Goal: Information Seeking & Learning: Check status

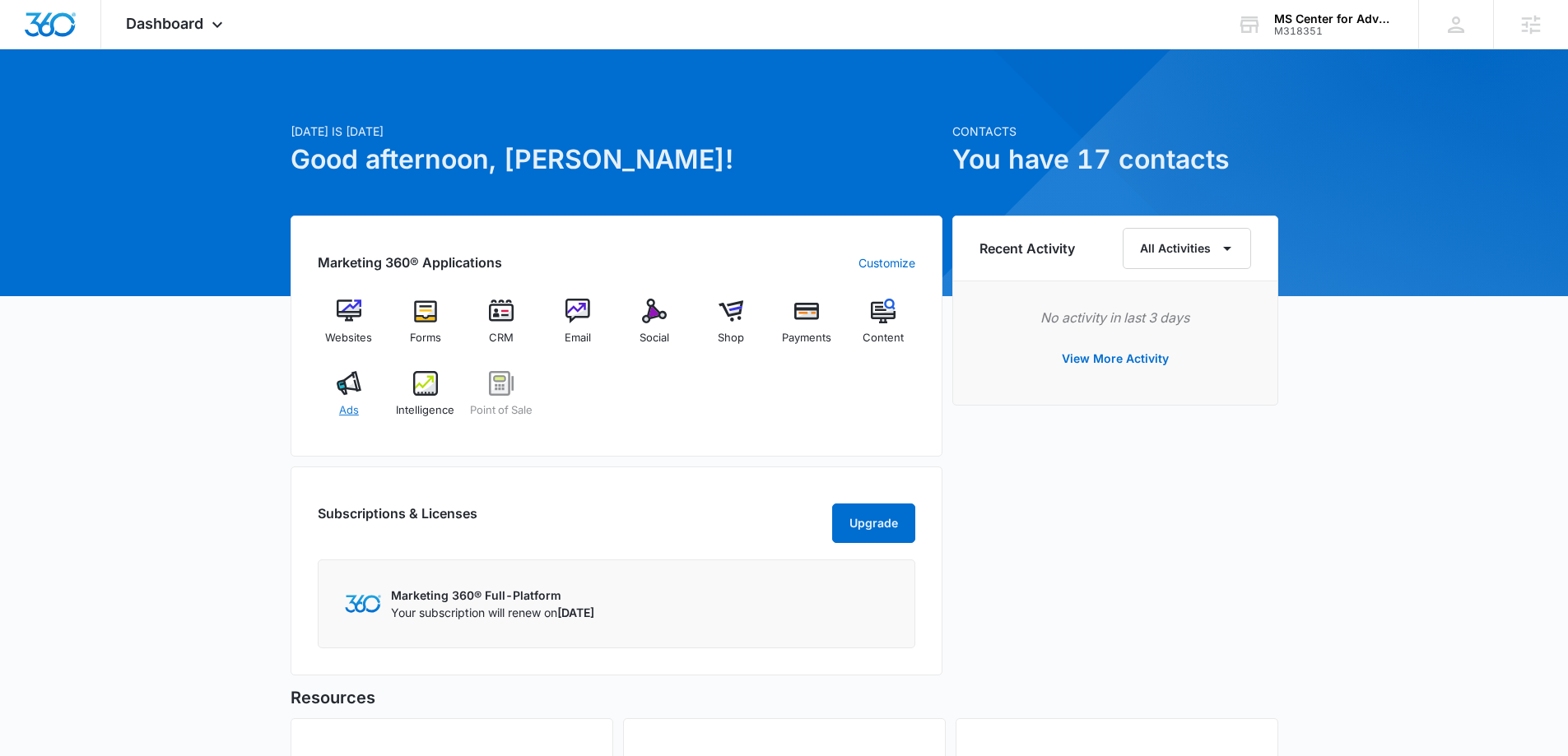
click at [338, 406] on div "Ads" at bounding box center [349, 400] width 64 height 59
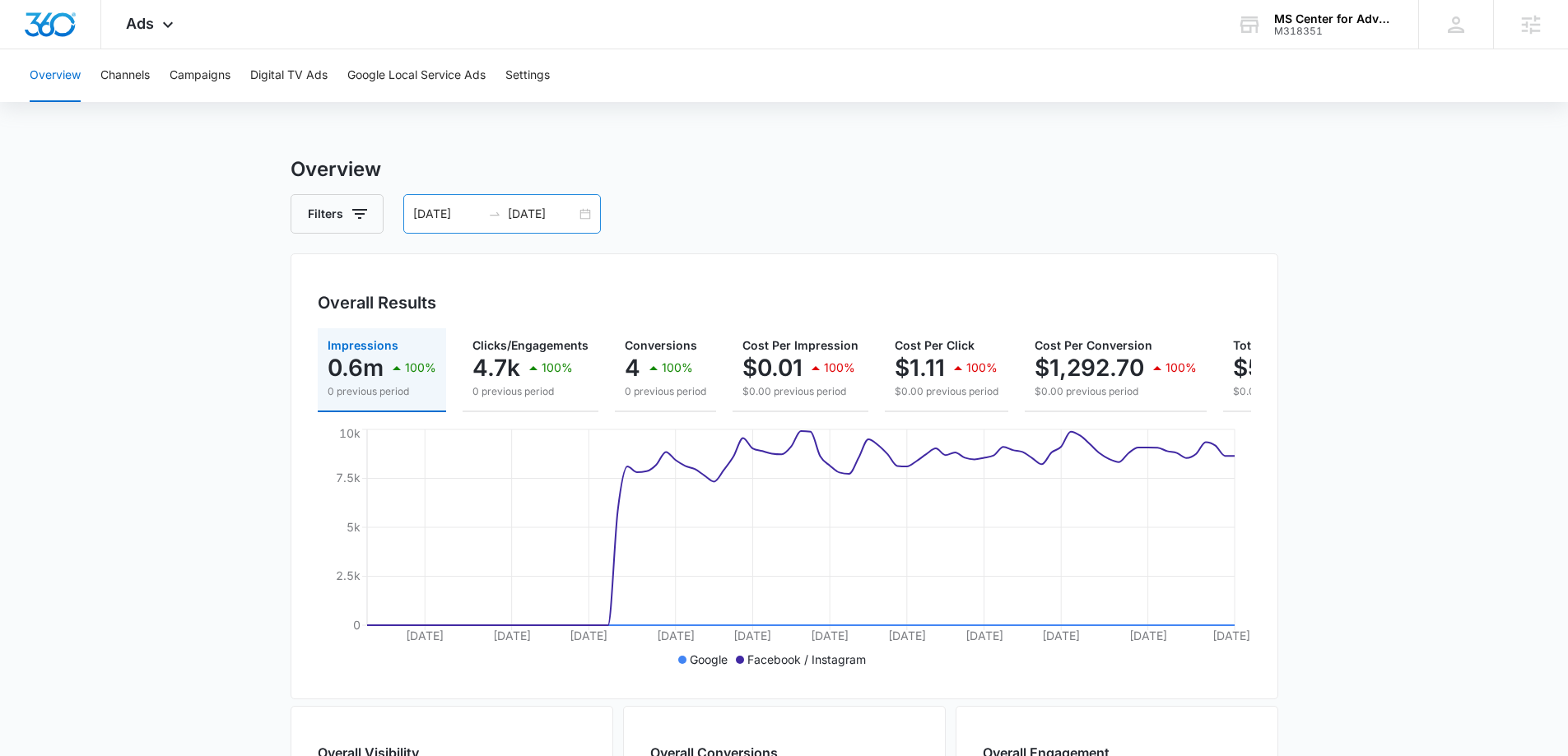
click at [583, 213] on div "[DATE] [DATE]" at bounding box center [502, 214] width 197 height 40
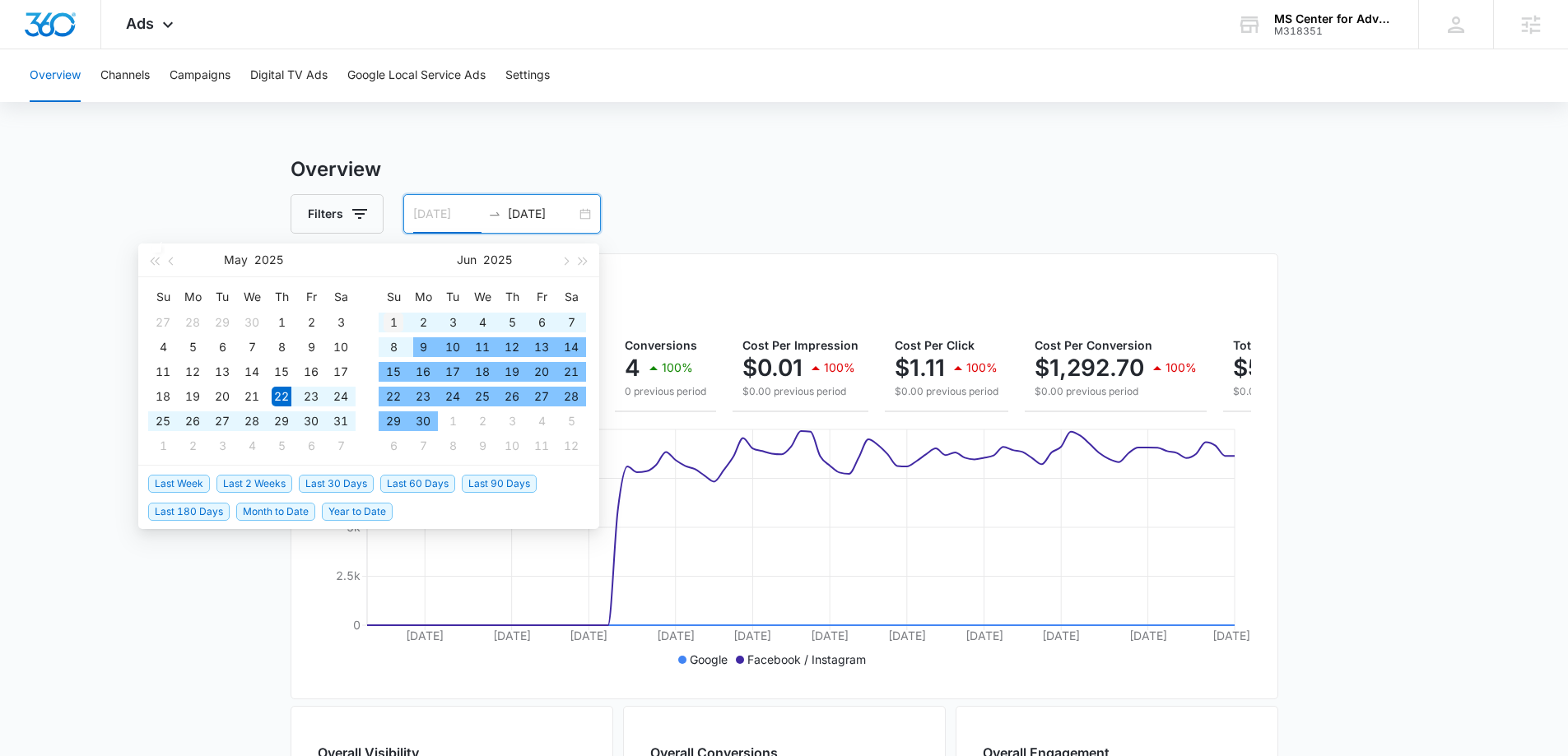
type input "[DATE]"
click at [389, 321] on div "1" at bounding box center [393, 323] width 20 height 20
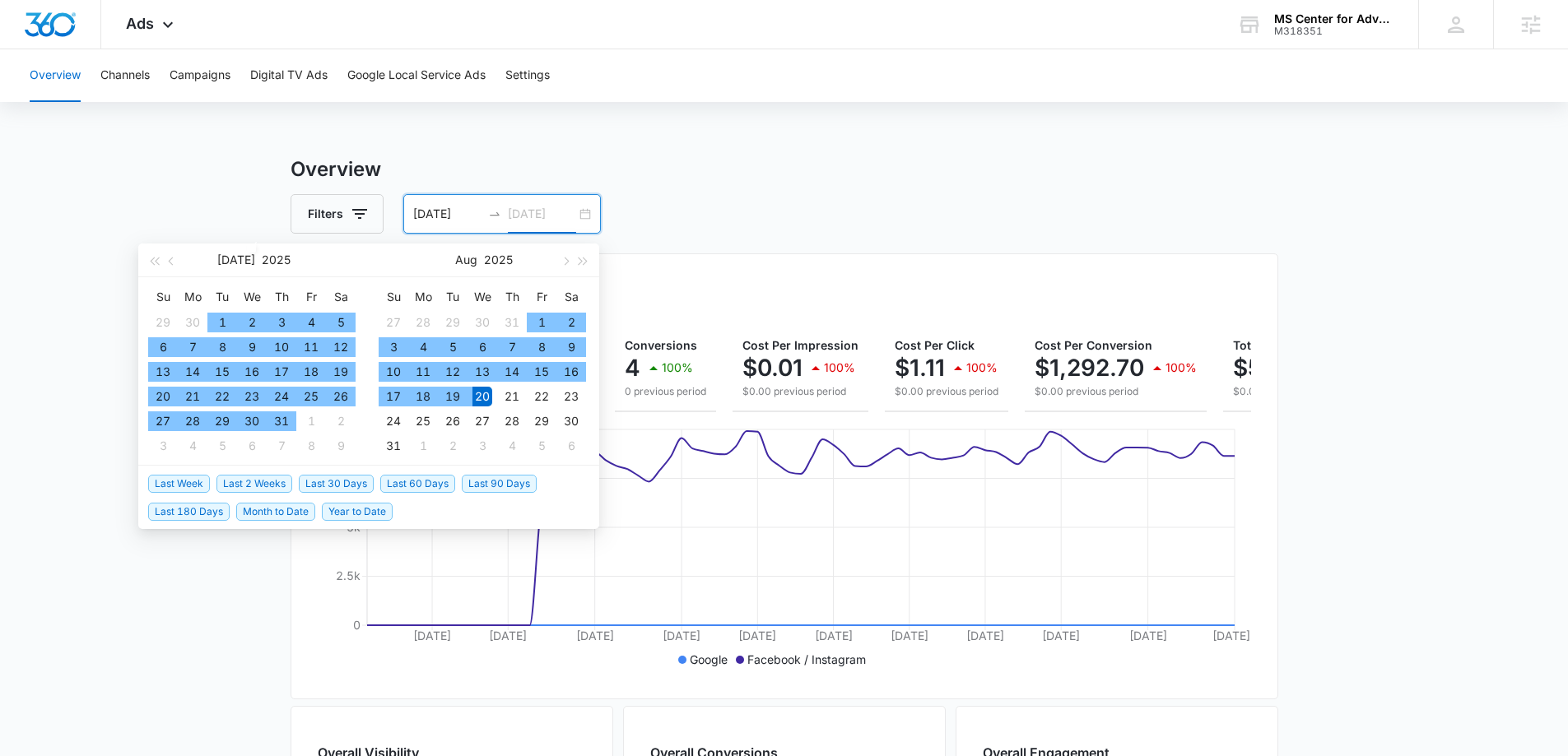
click at [482, 395] on div "20" at bounding box center [482, 396] width 20 height 20
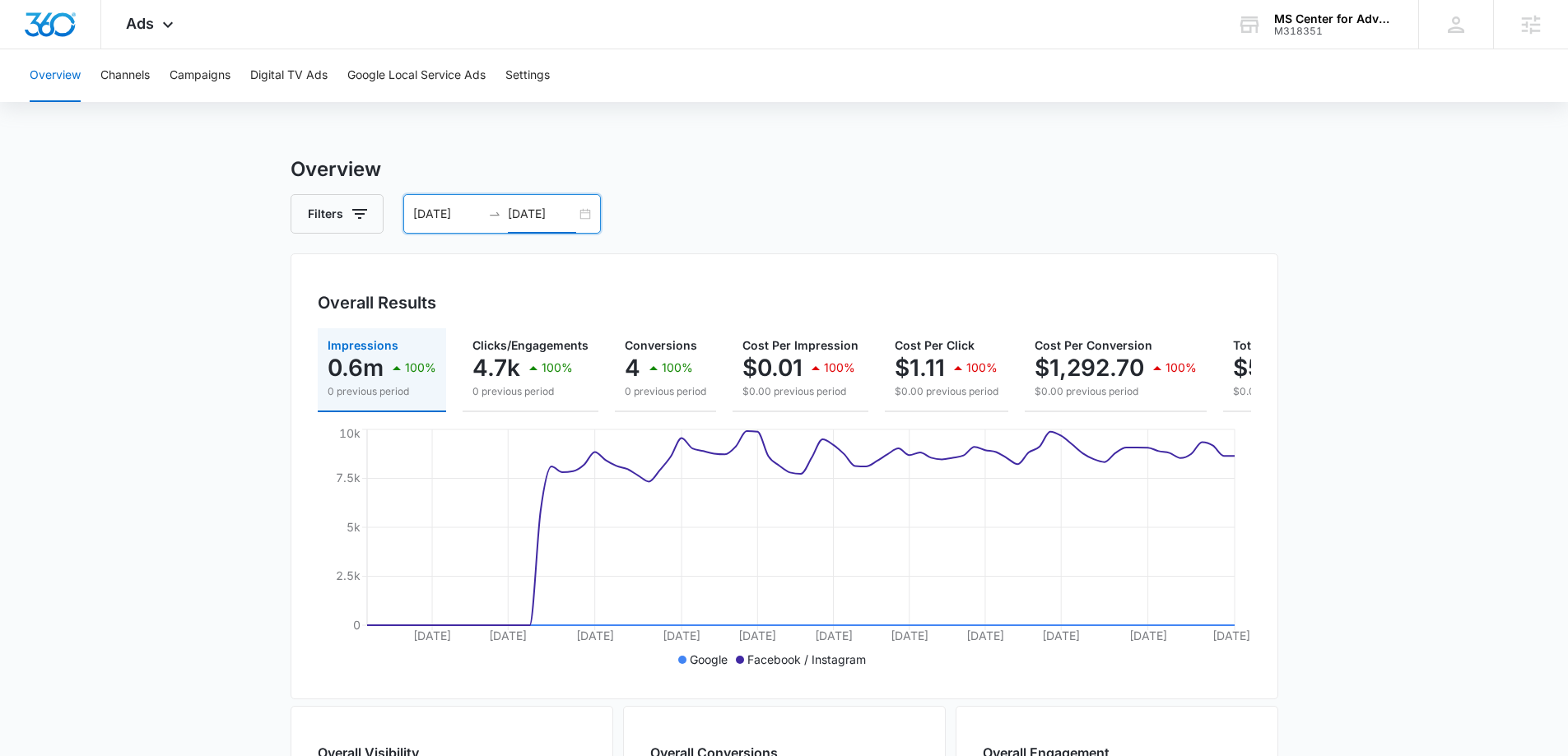
click at [783, 153] on div "Overview Channels Campaigns Digital TV Ads Google Local Service Ads Settings Ov…" at bounding box center [784, 692] width 1568 height 1287
click at [546, 209] on input "[DATE]" at bounding box center [542, 213] width 68 height 18
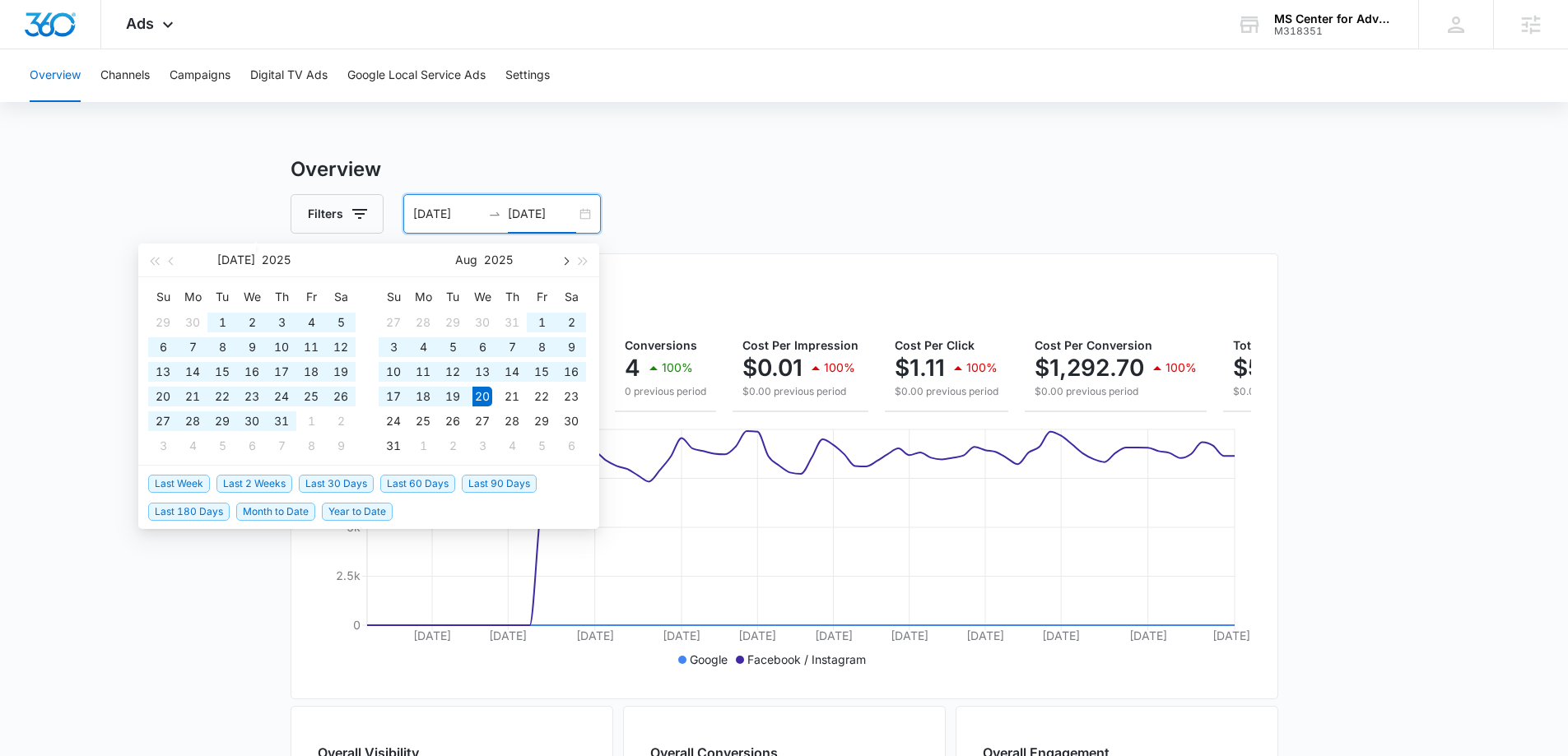
click at [556, 266] on button "button" at bounding box center [564, 260] width 18 height 33
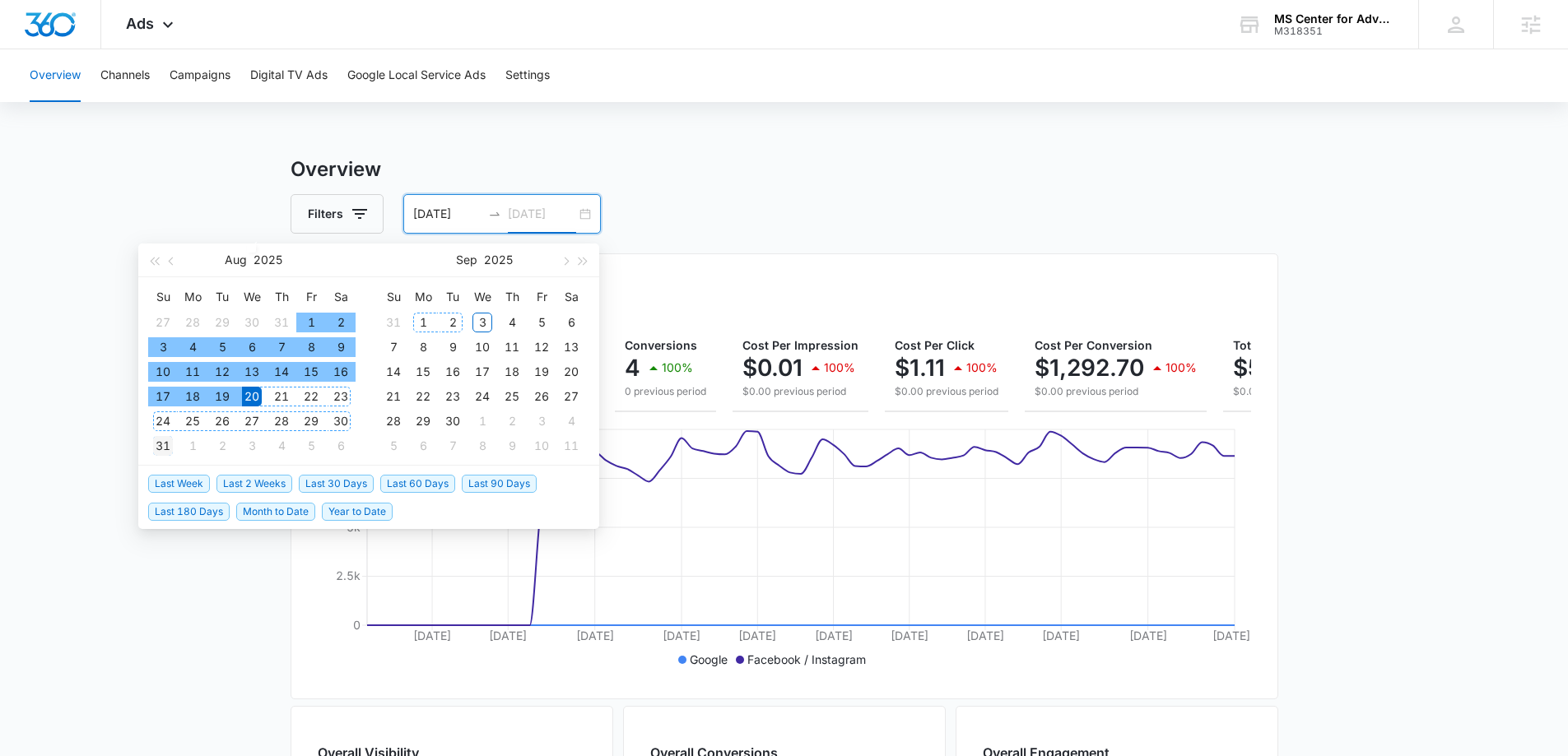
type input "[DATE]"
click at [161, 449] on div "31" at bounding box center [162, 446] width 20 height 20
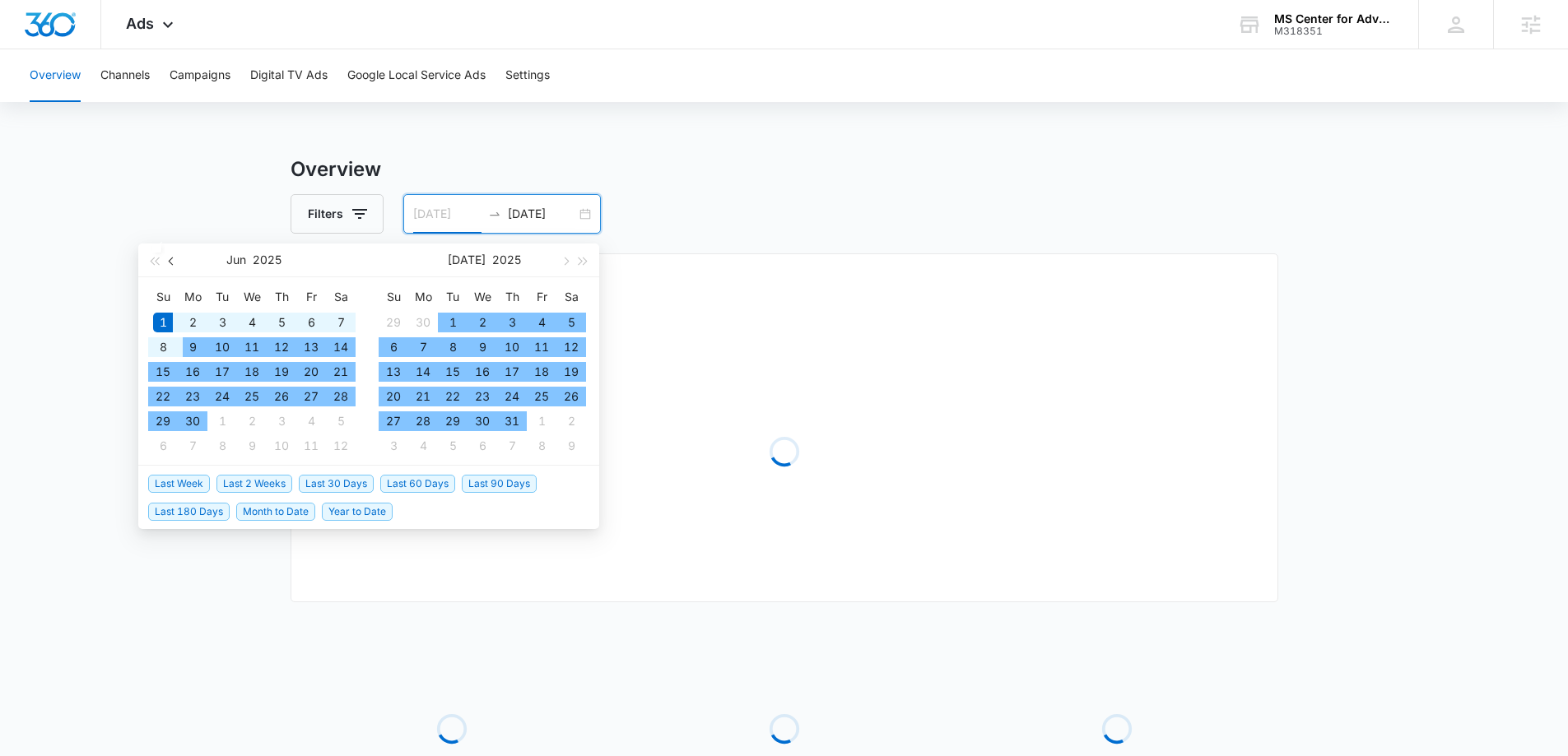
type input "[DATE]"
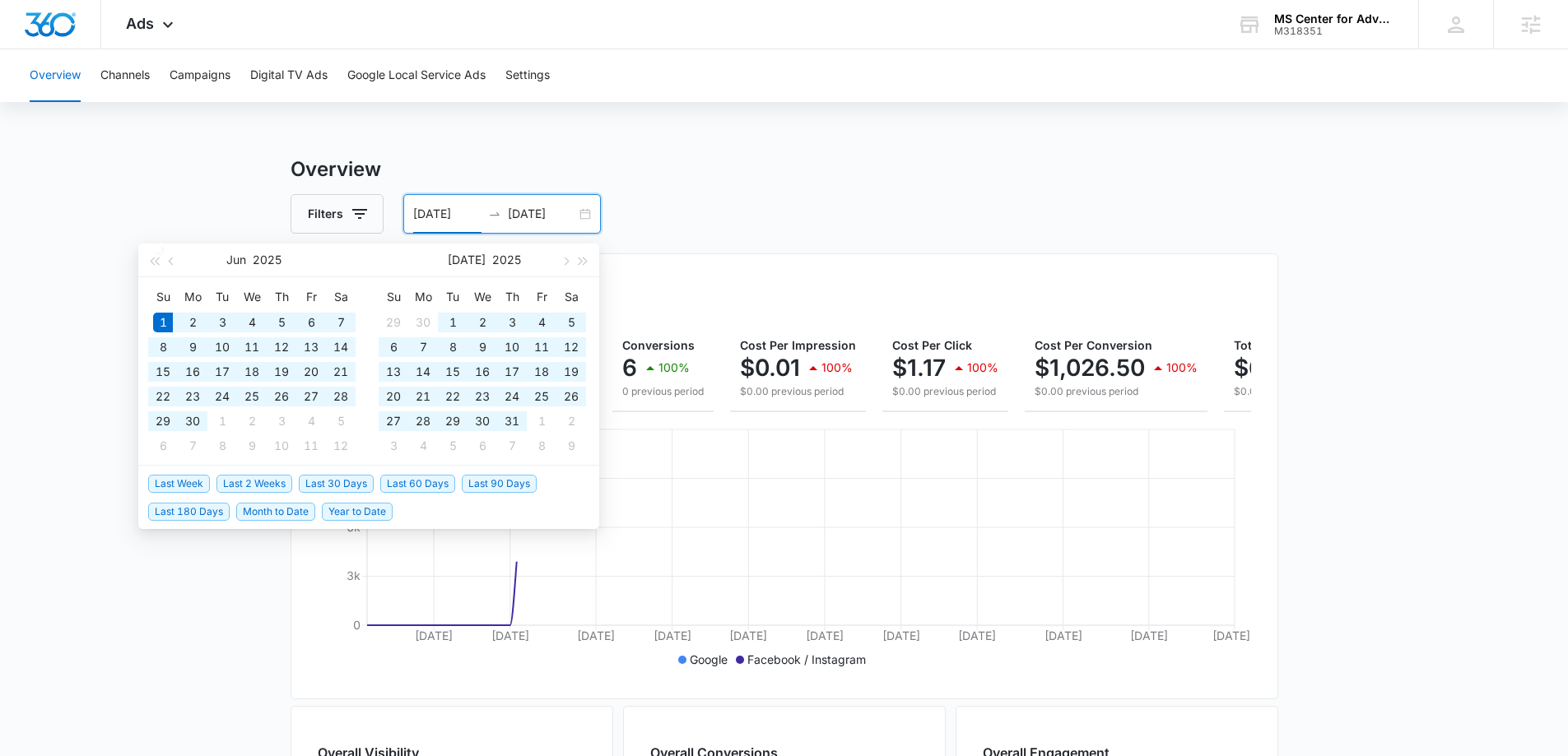
click at [167, 209] on main "Overview Filters [DATE] [DATE] Overall Results Impressions 0.7m 100% 0 previous…" at bounding box center [784, 746] width 1568 height 1182
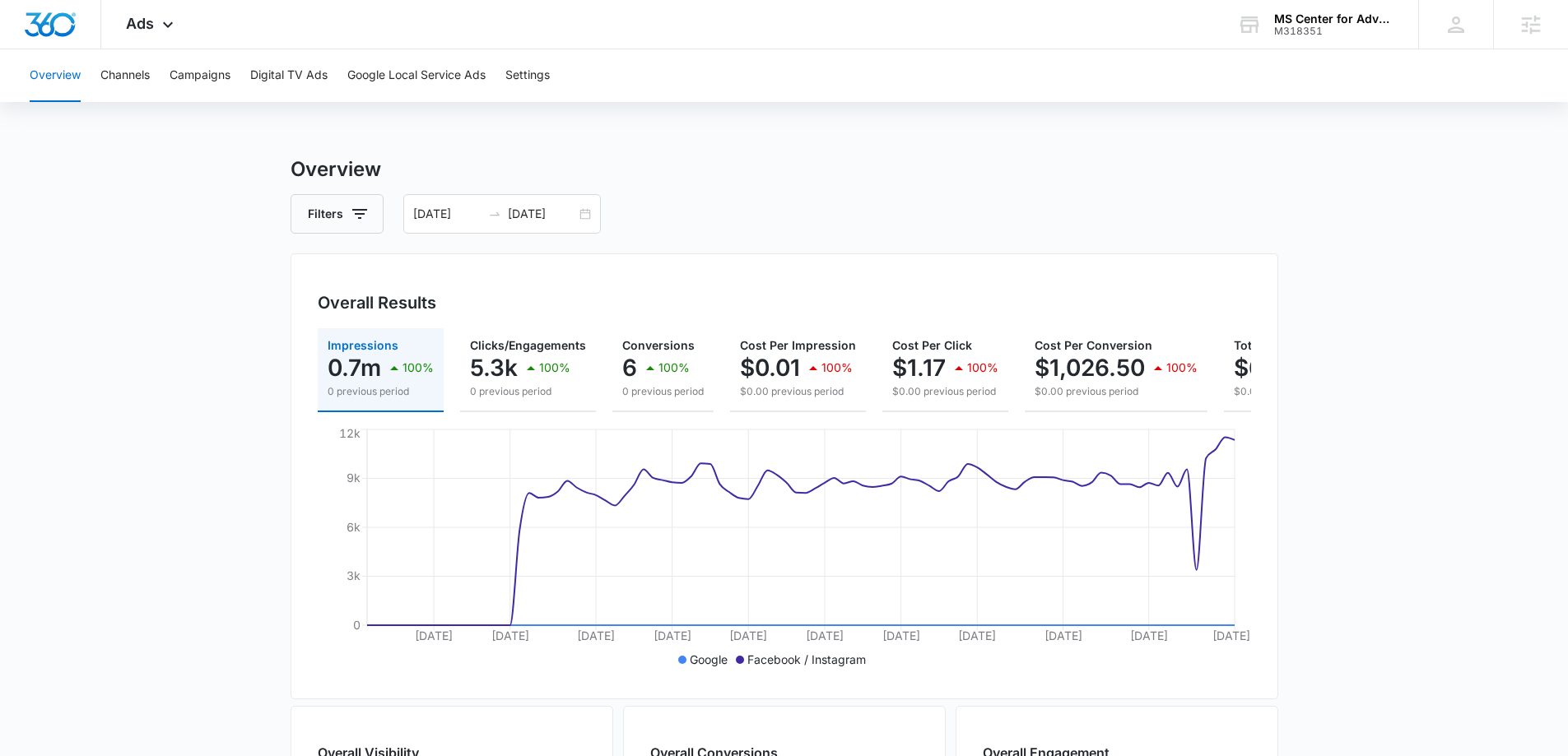
click at [162, 421] on main "Overview Filters [DATE] [DATE] Overall Results Impressions 0.7m 100% 0 previous…" at bounding box center [784, 746] width 1568 height 1182
click at [783, 359] on p "$6,159.20" at bounding box center [1288, 368] width 109 height 27
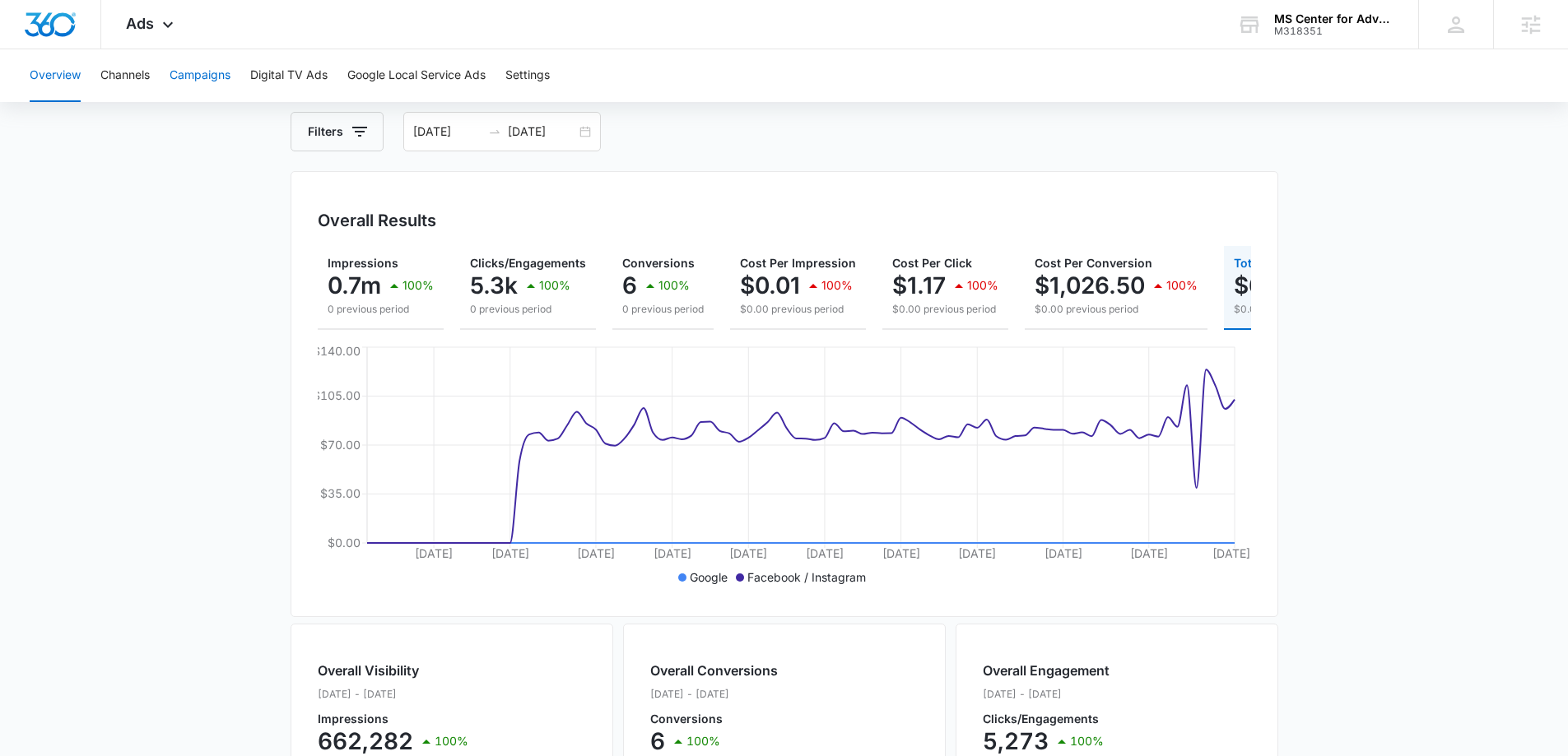
click at [202, 71] on button "Campaigns" at bounding box center [200, 76] width 61 height 53
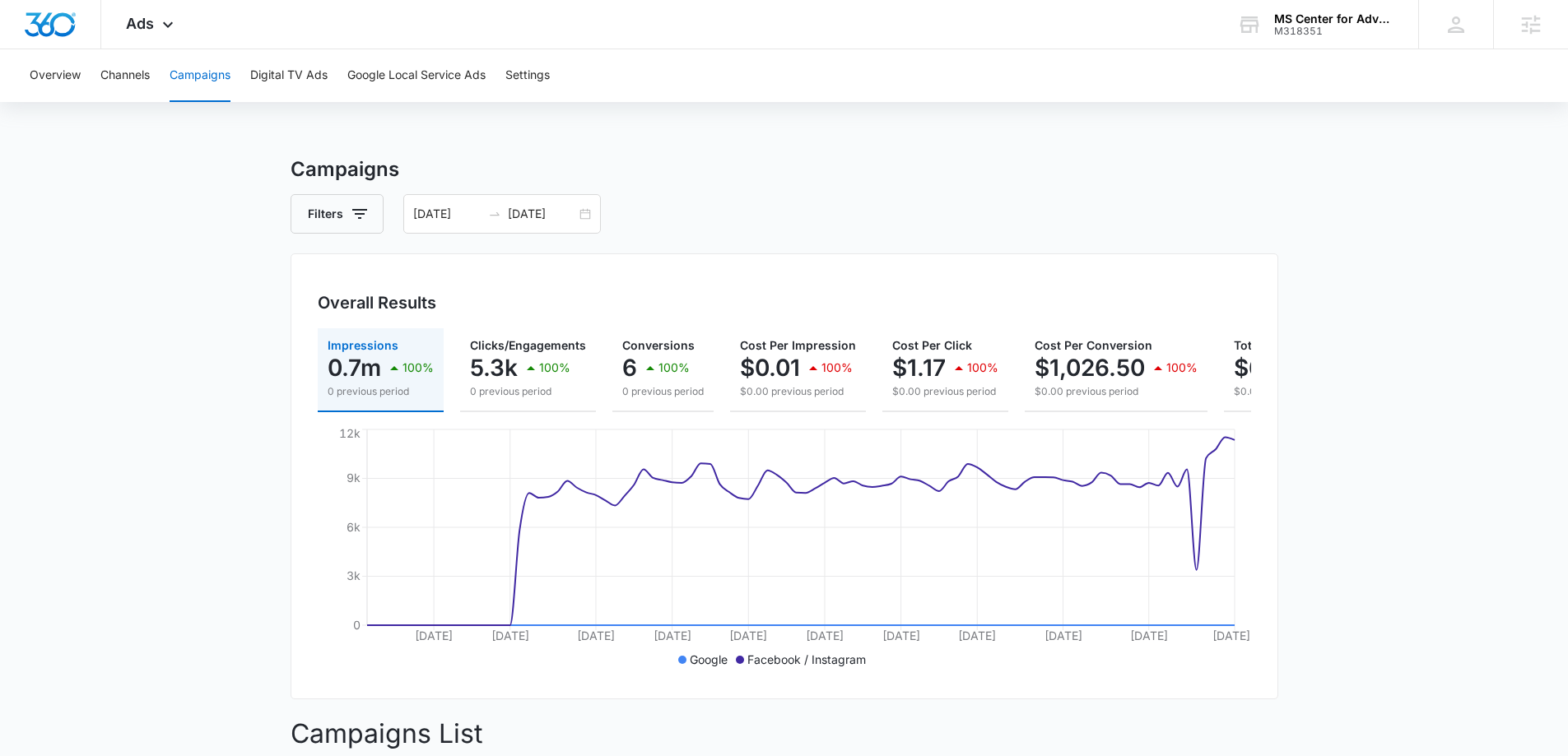
drag, startPoint x: 69, startPoint y: 24, endPoint x: 259, endPoint y: 115, distance: 210.7
click at [69, 24] on img "Dashboard" at bounding box center [50, 25] width 53 height 25
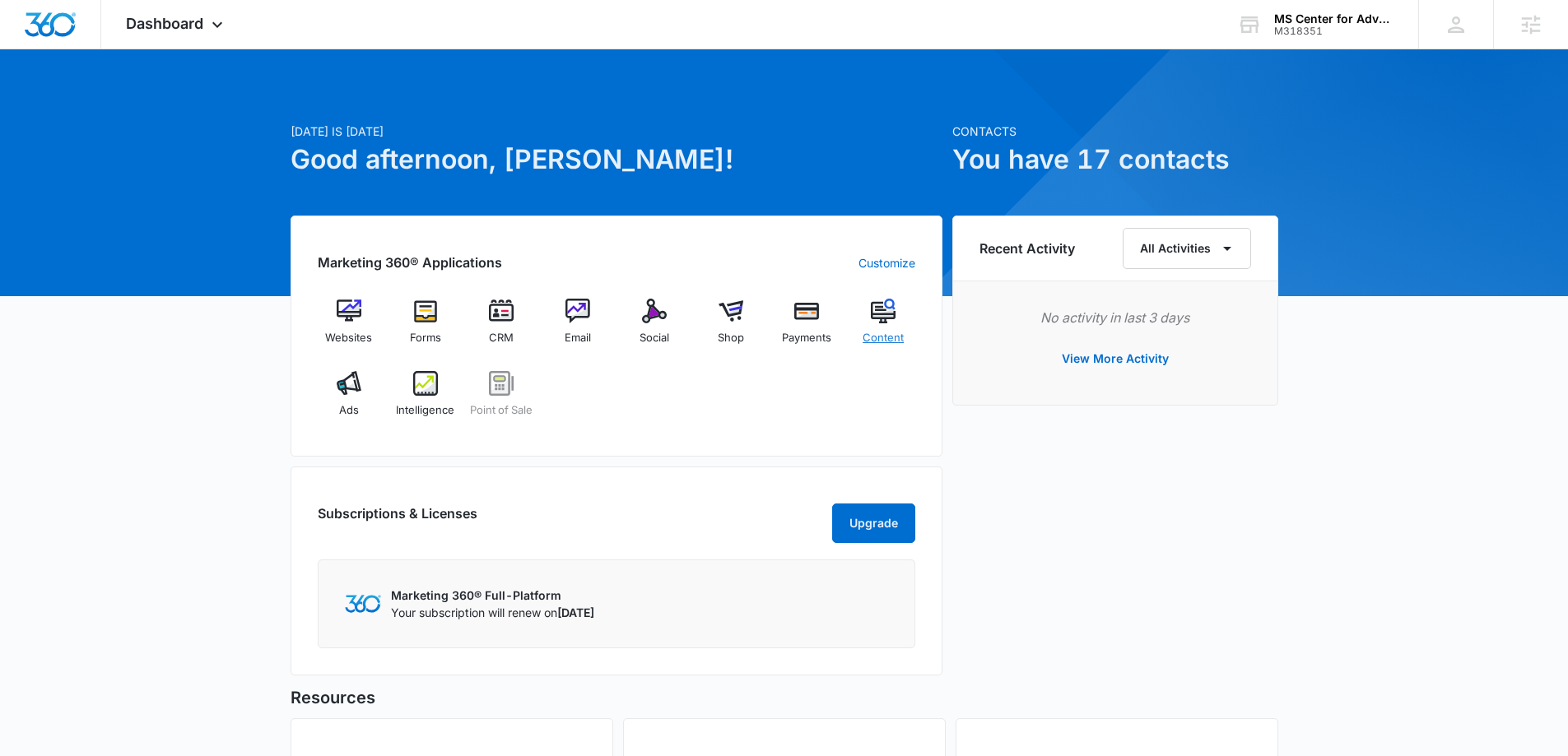
click at [783, 322] on img at bounding box center [883, 311] width 25 height 25
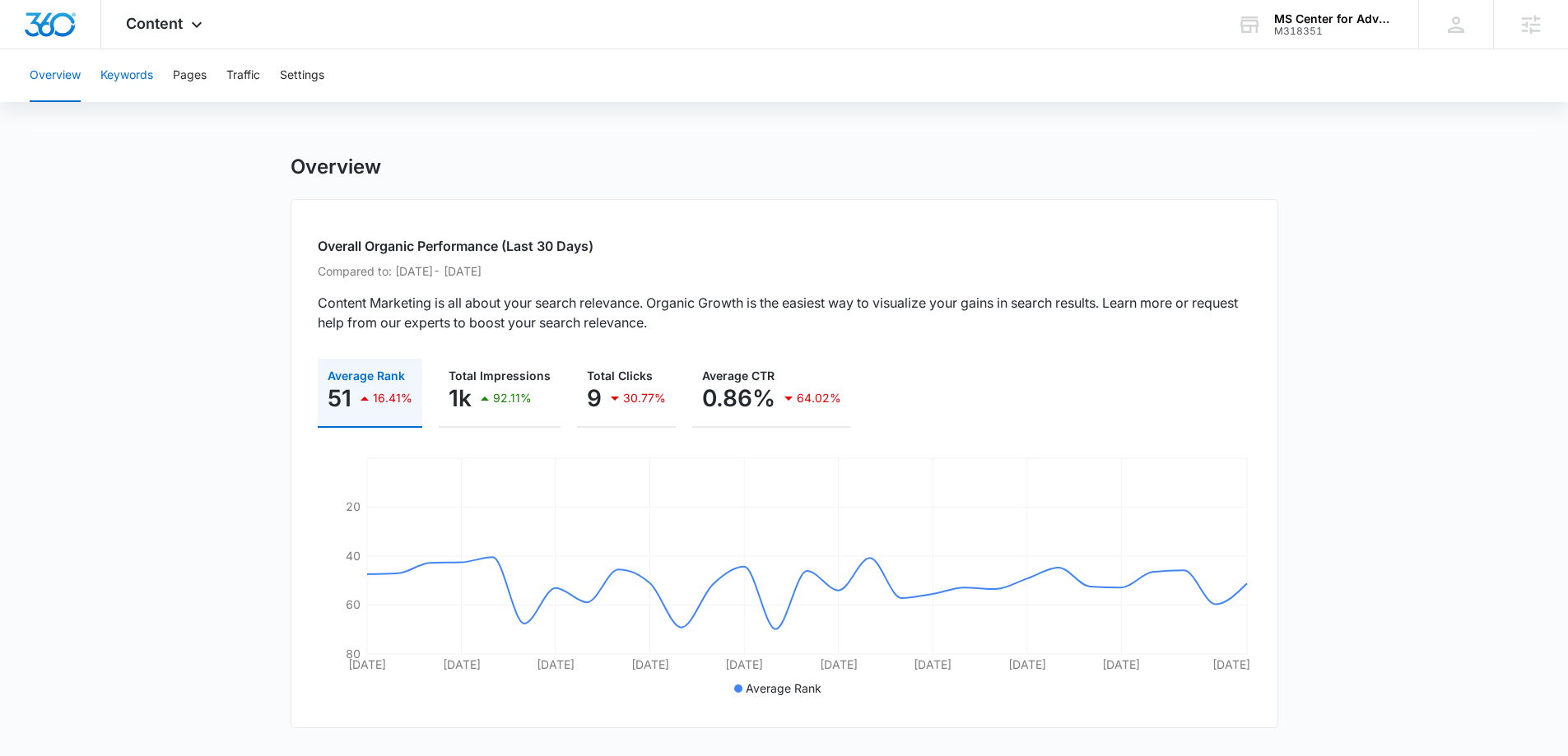
click at [128, 72] on button "Keywords" at bounding box center [127, 76] width 53 height 53
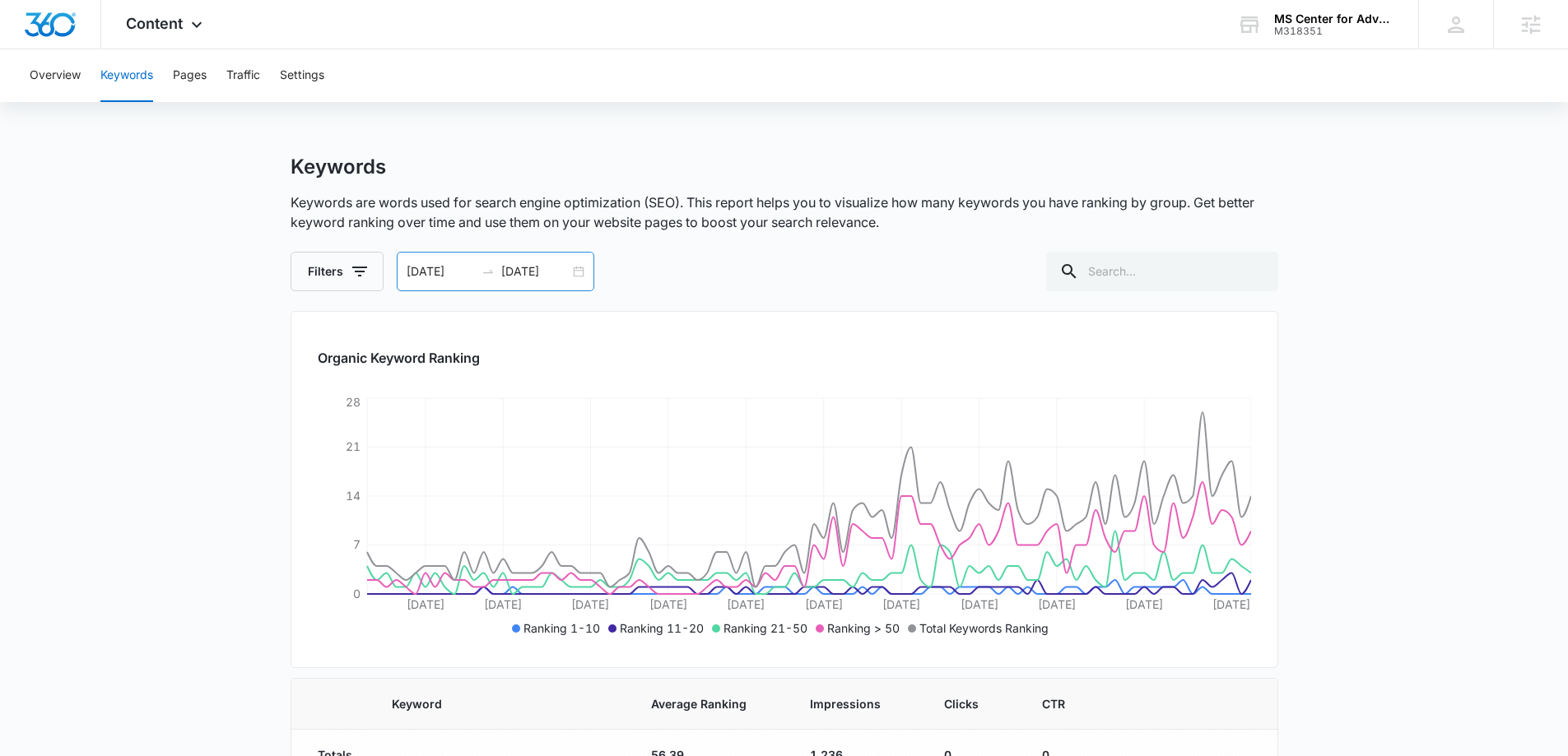
click at [416, 268] on input "[DATE]" at bounding box center [441, 271] width 68 height 18
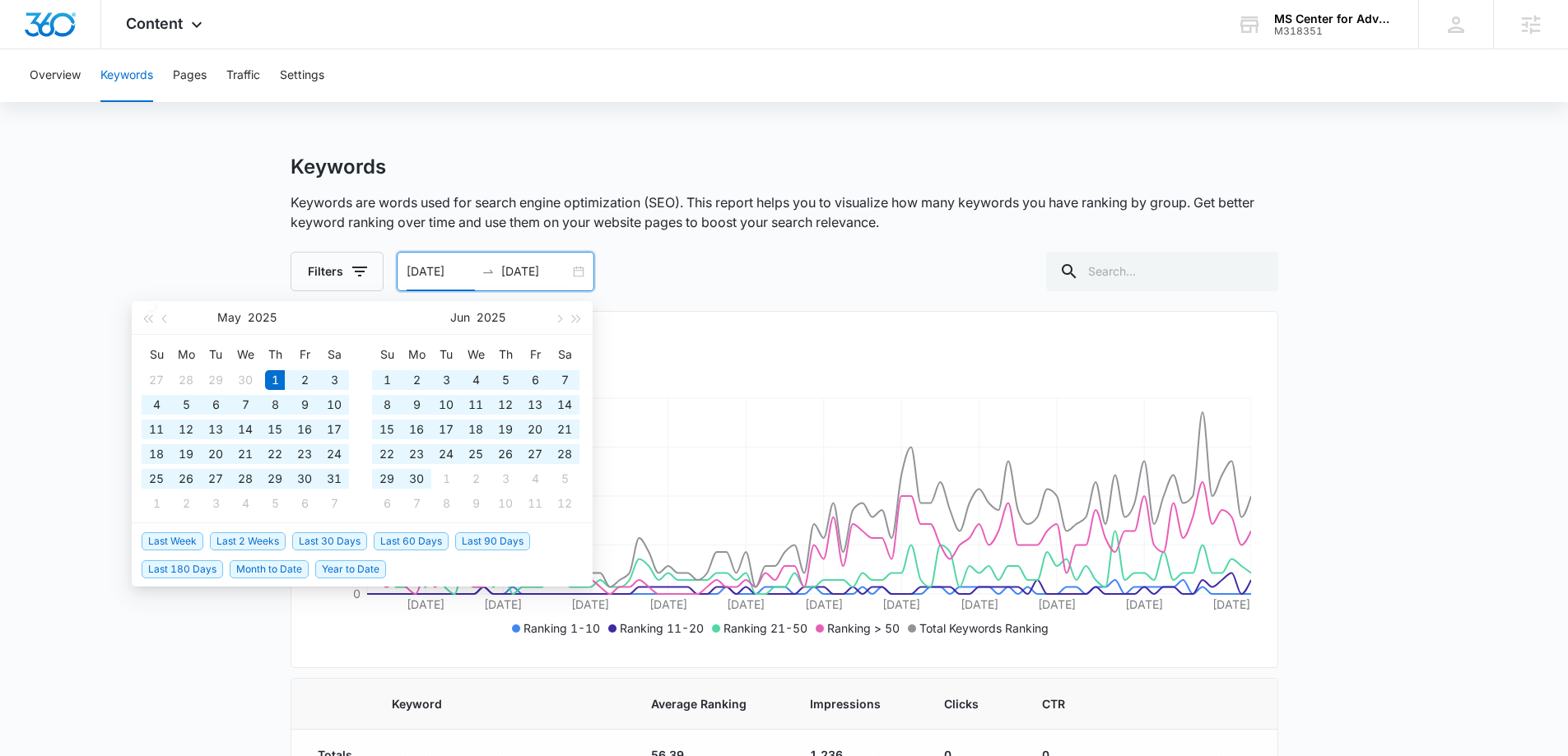
type input "[DATE]"
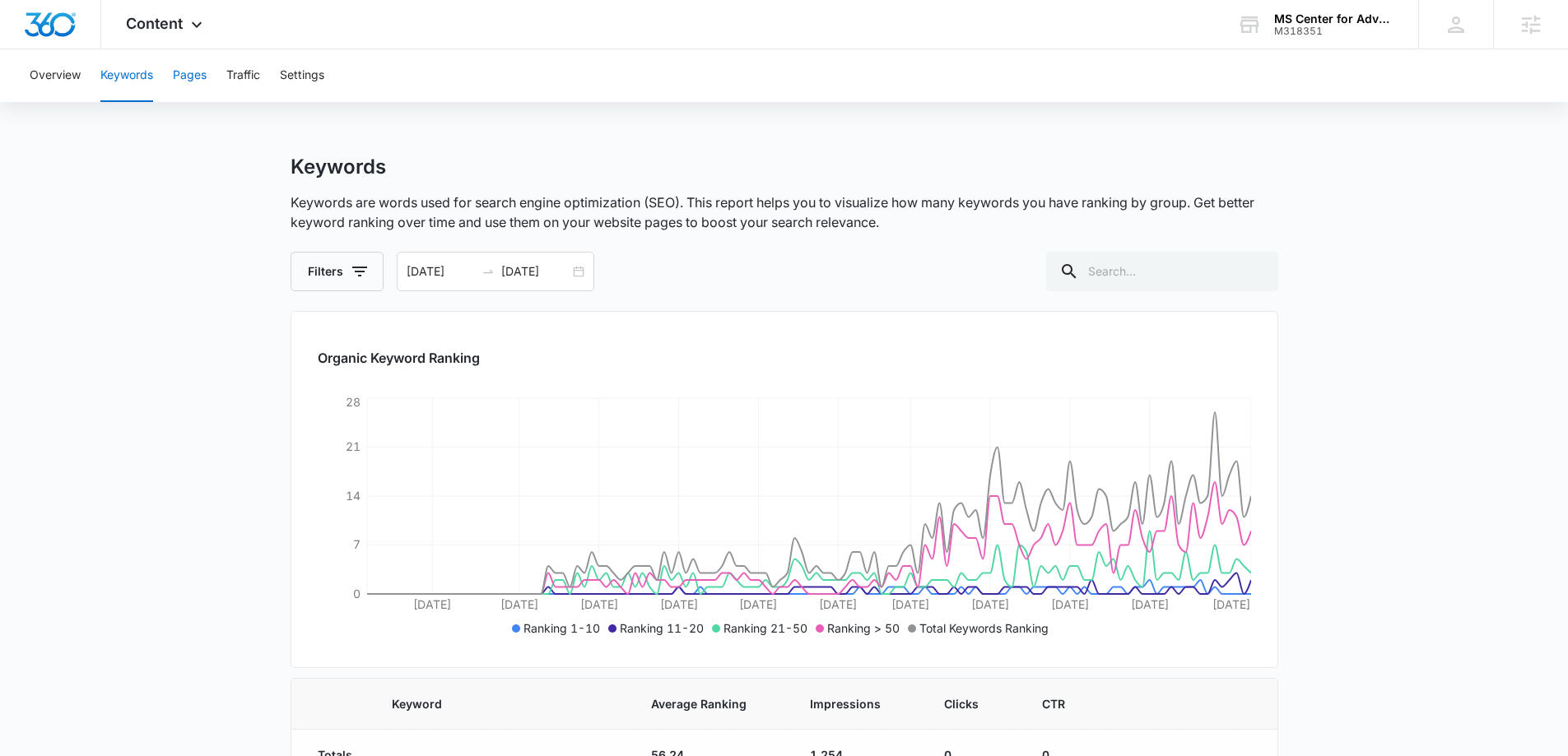
click at [203, 73] on button "Pages" at bounding box center [190, 76] width 34 height 53
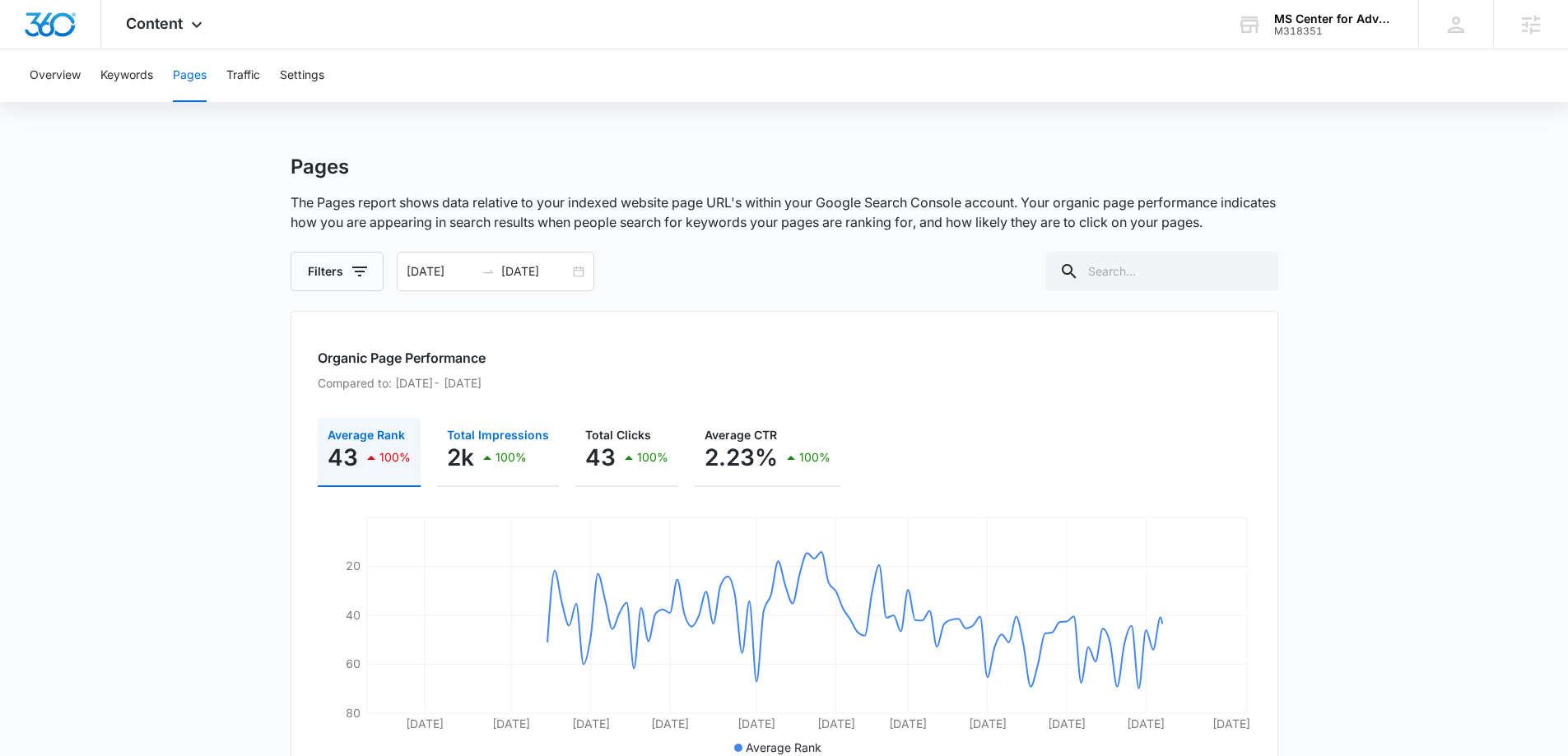
click at [473, 463] on div "2k 100%" at bounding box center [498, 457] width 102 height 33
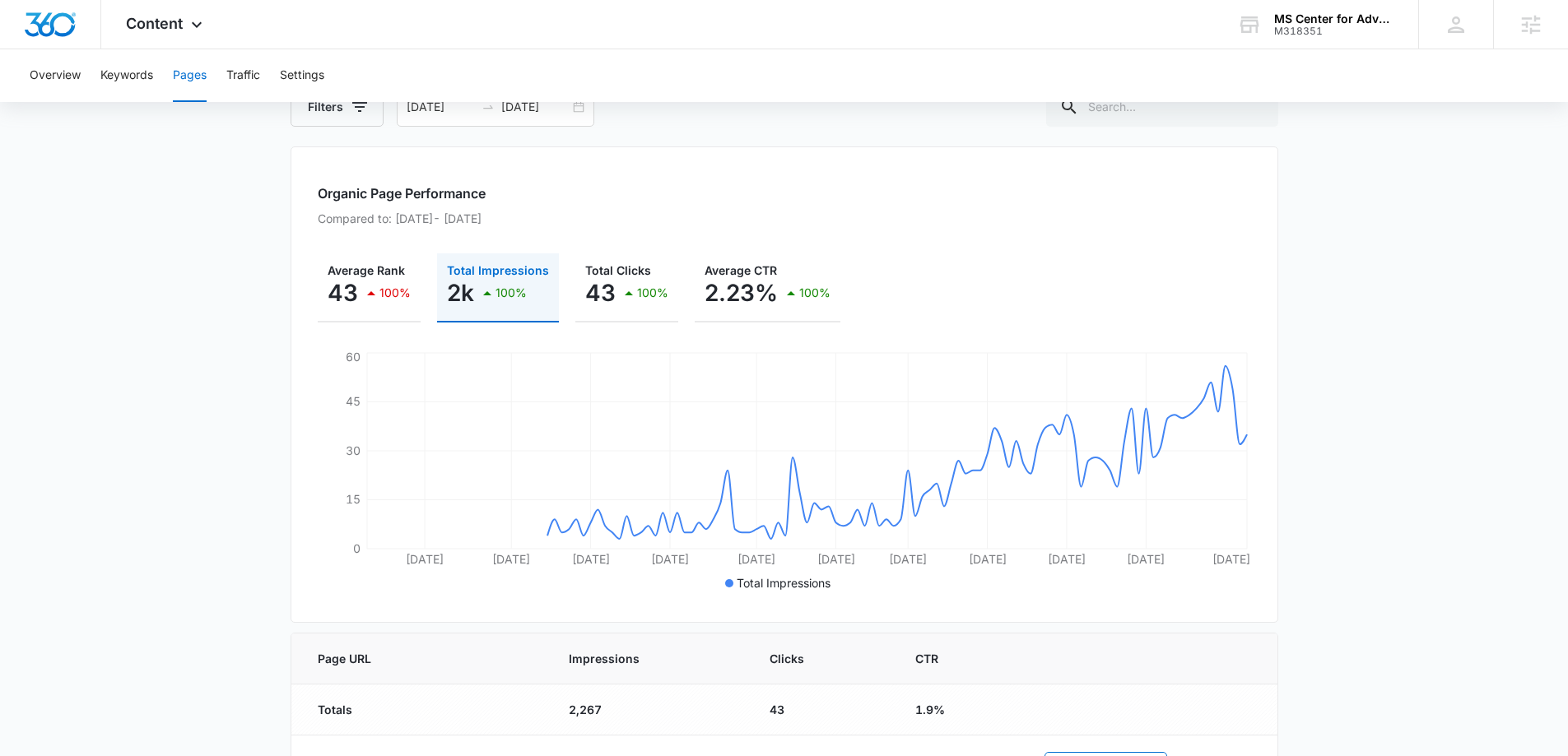
scroll to position [83, 0]
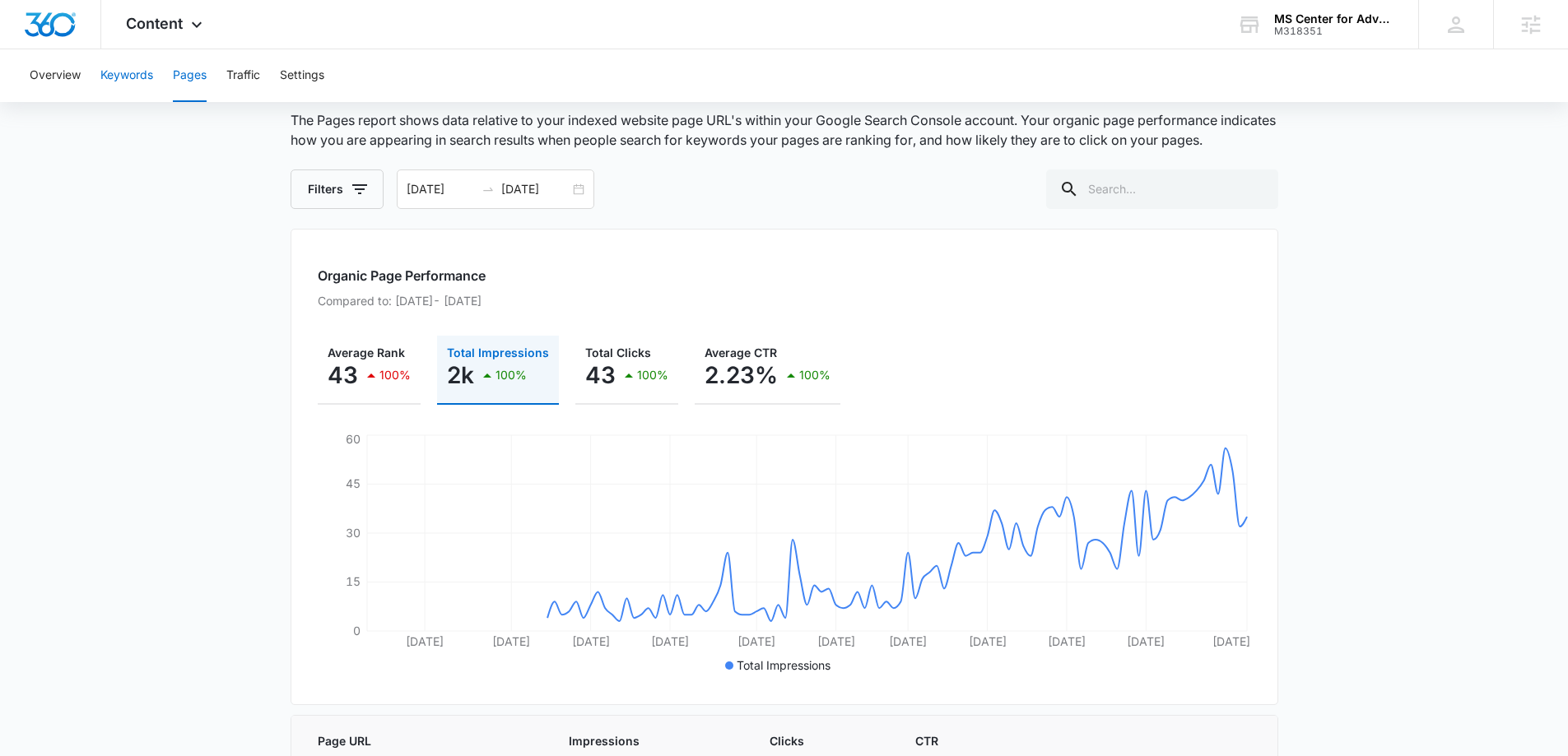
click at [140, 72] on button "Keywords" at bounding box center [127, 76] width 53 height 53
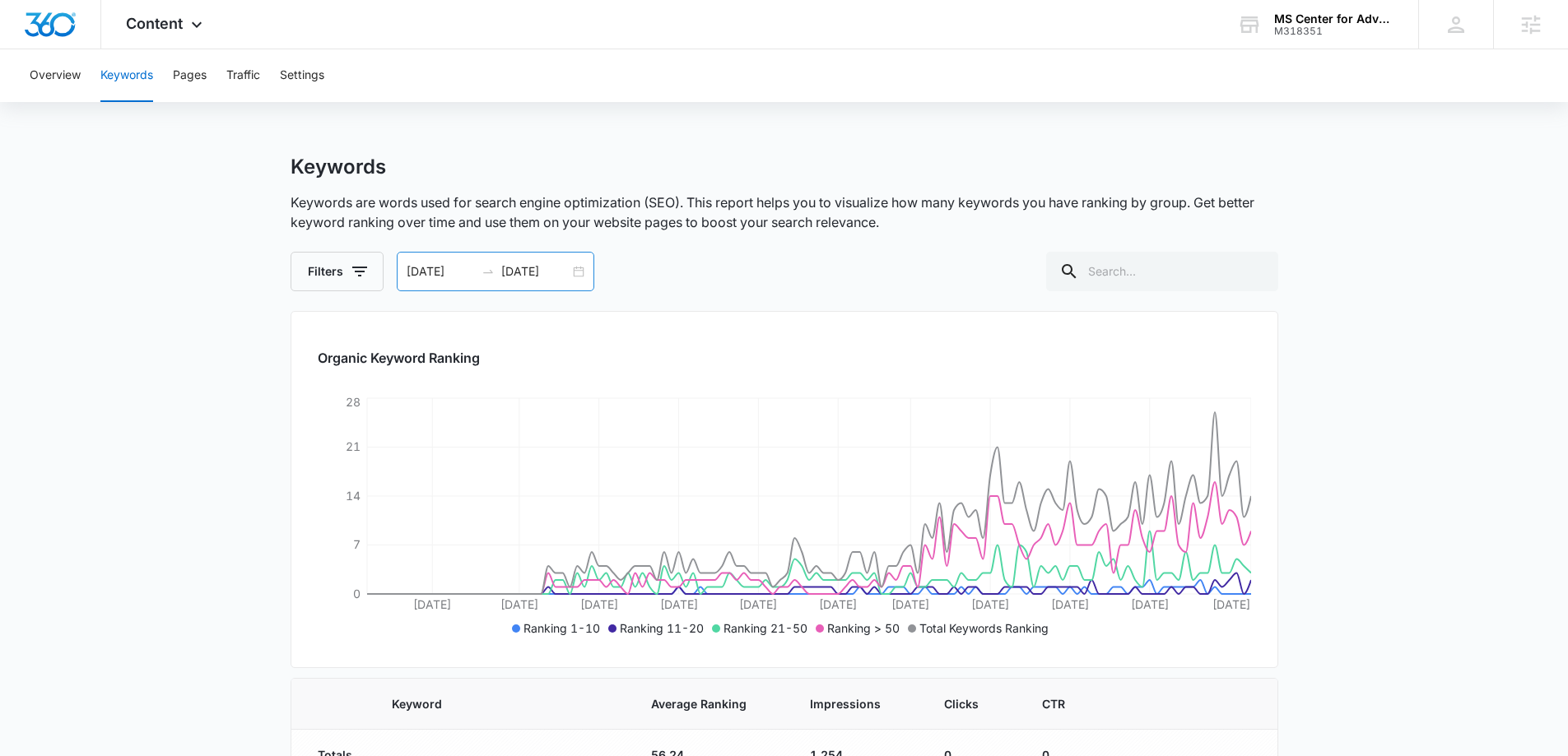
click at [417, 268] on input "[DATE]" at bounding box center [441, 271] width 68 height 18
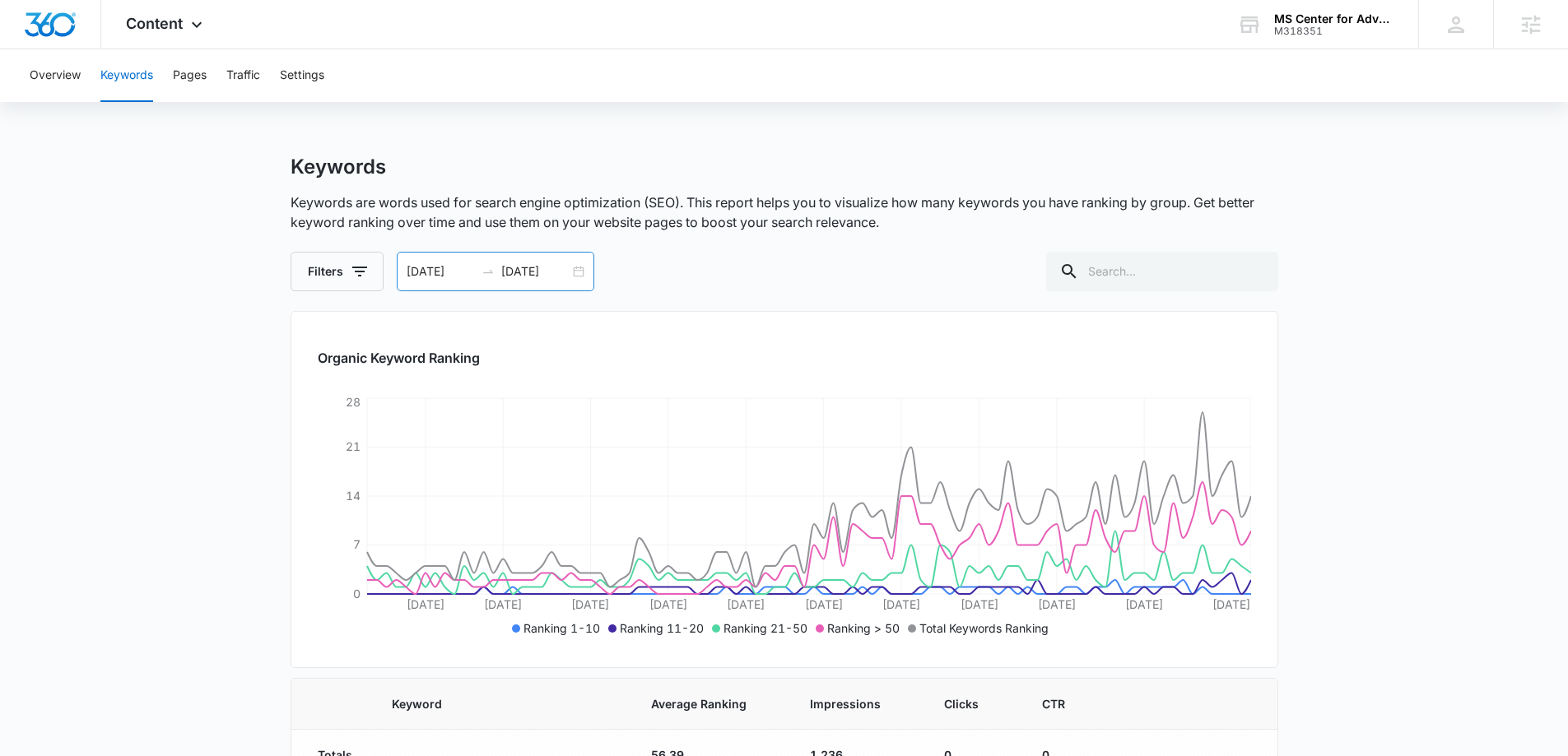
click at [418, 265] on input "[DATE]" at bounding box center [441, 271] width 68 height 18
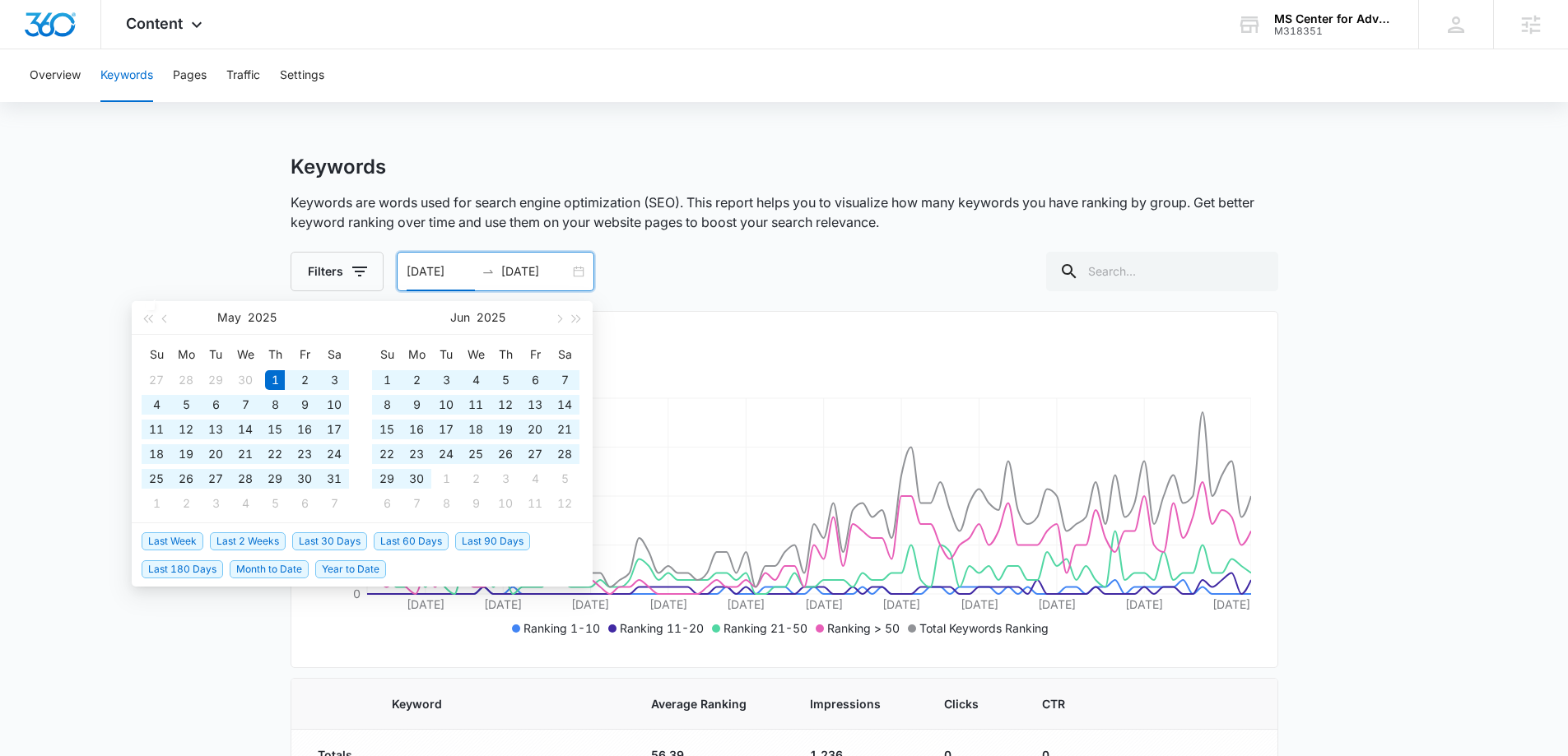
type input "[DATE]"
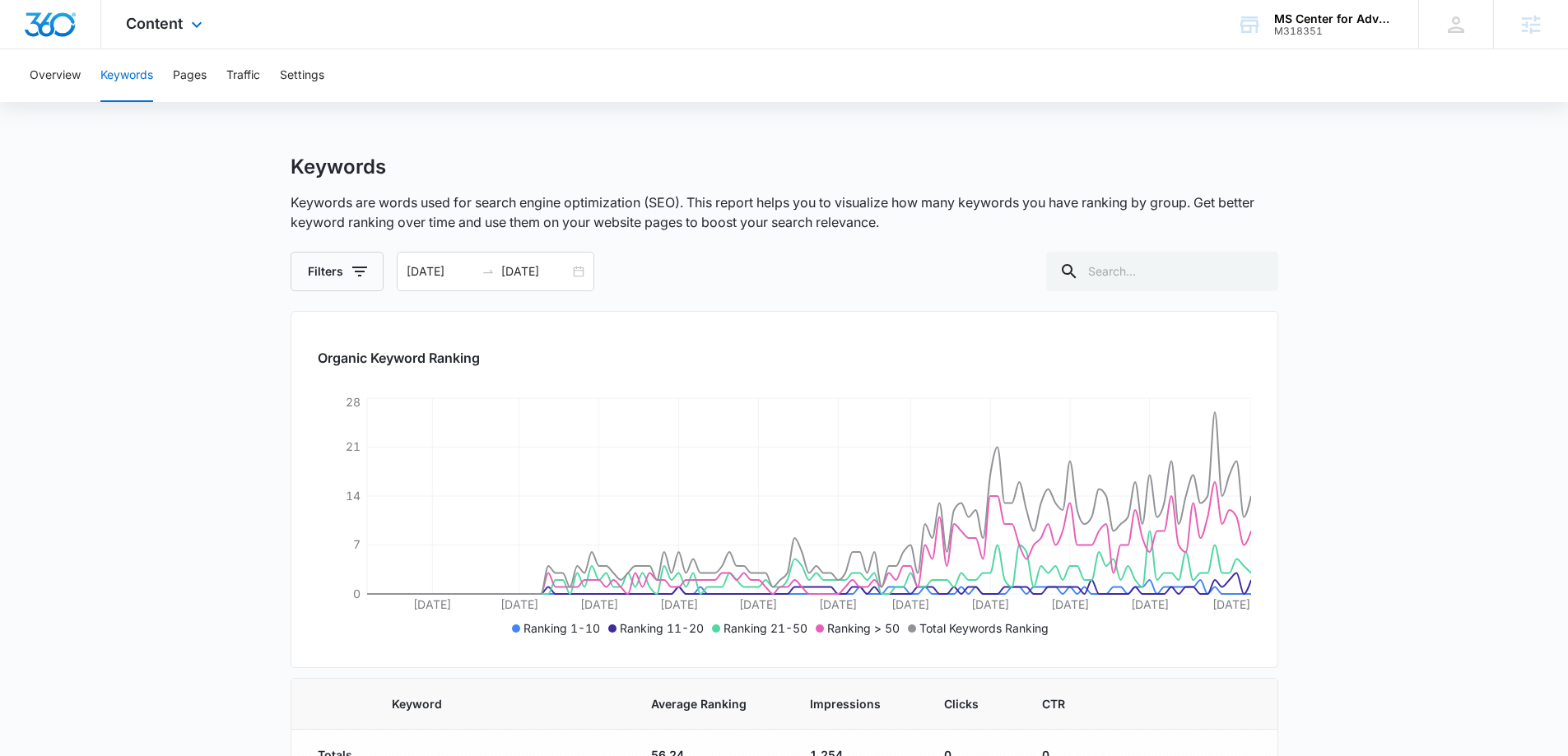
click at [35, 12] on img "Dashboard" at bounding box center [50, 25] width 53 height 25
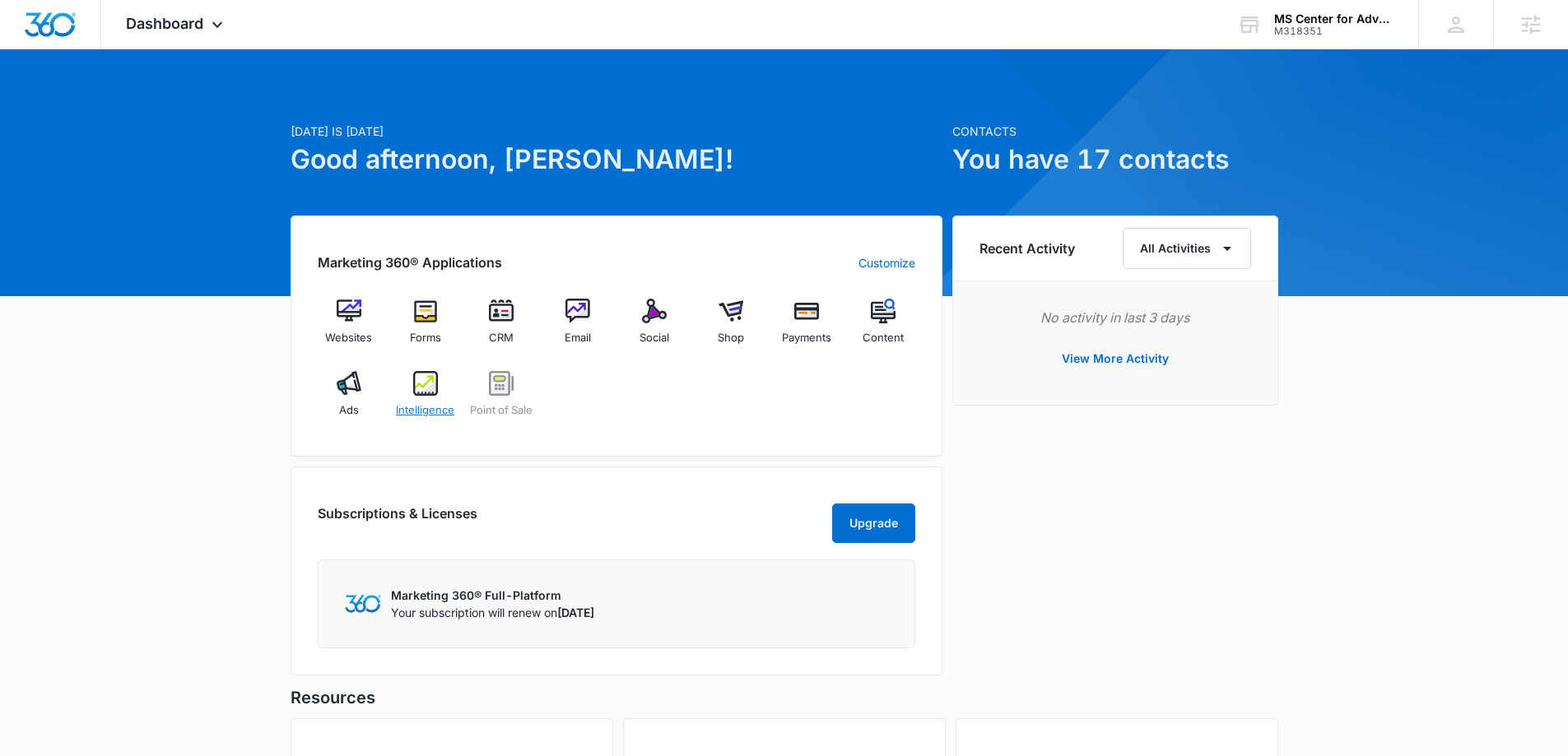
click at [403, 381] on div "Intelligence" at bounding box center [425, 400] width 64 height 59
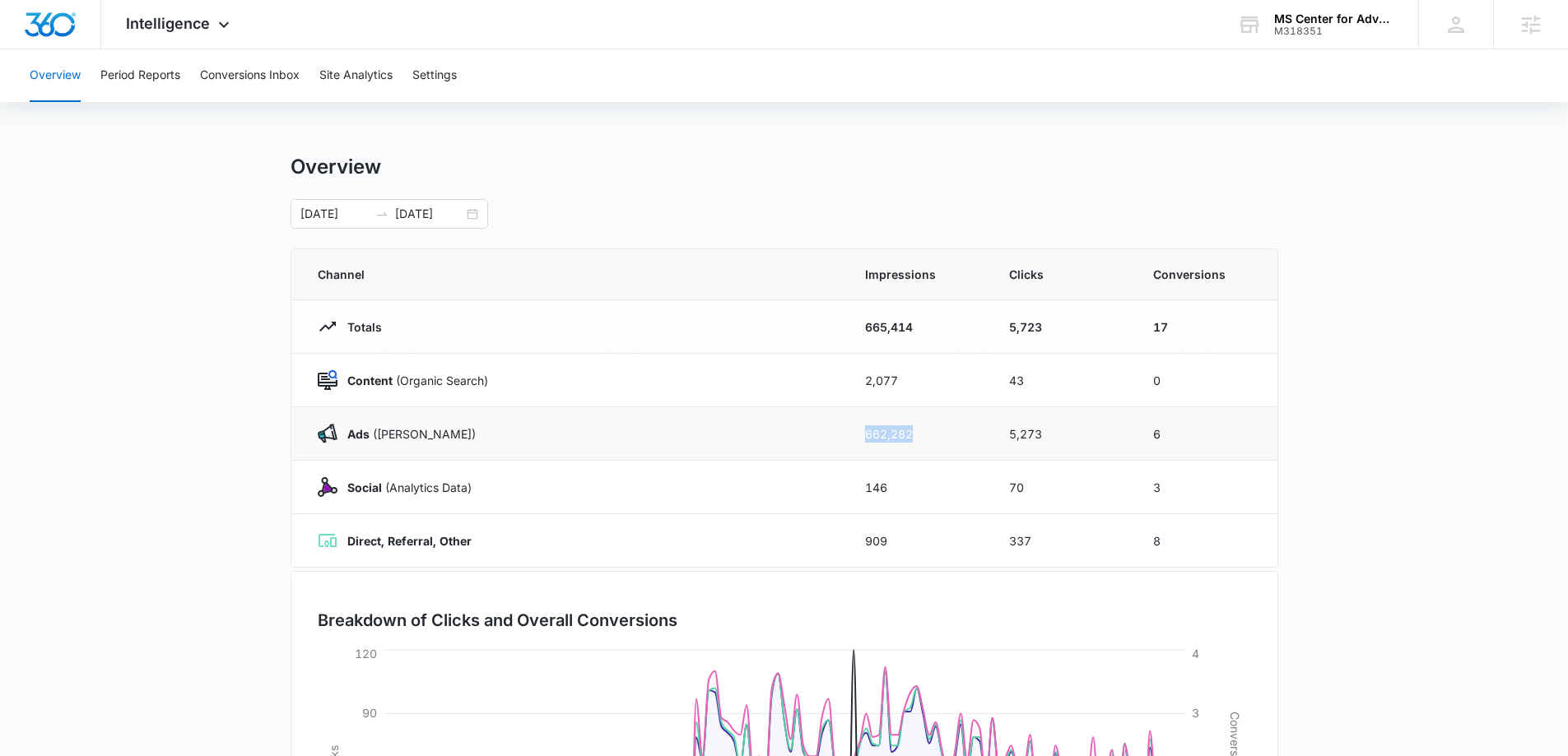
drag, startPoint x: 864, startPoint y: 435, endPoint x: 919, endPoint y: 429, distance: 55.3
click at [783, 429] on td "662,282" at bounding box center [917, 434] width 144 height 53
drag, startPoint x: 899, startPoint y: 432, endPoint x: 242, endPoint y: 380, distance: 659.1
click at [242, 380] on main "Overview [DATE] [DATE] Channel Impressions Clicks Conversions Totals 665,414 5,…" at bounding box center [784, 586] width 1568 height 864
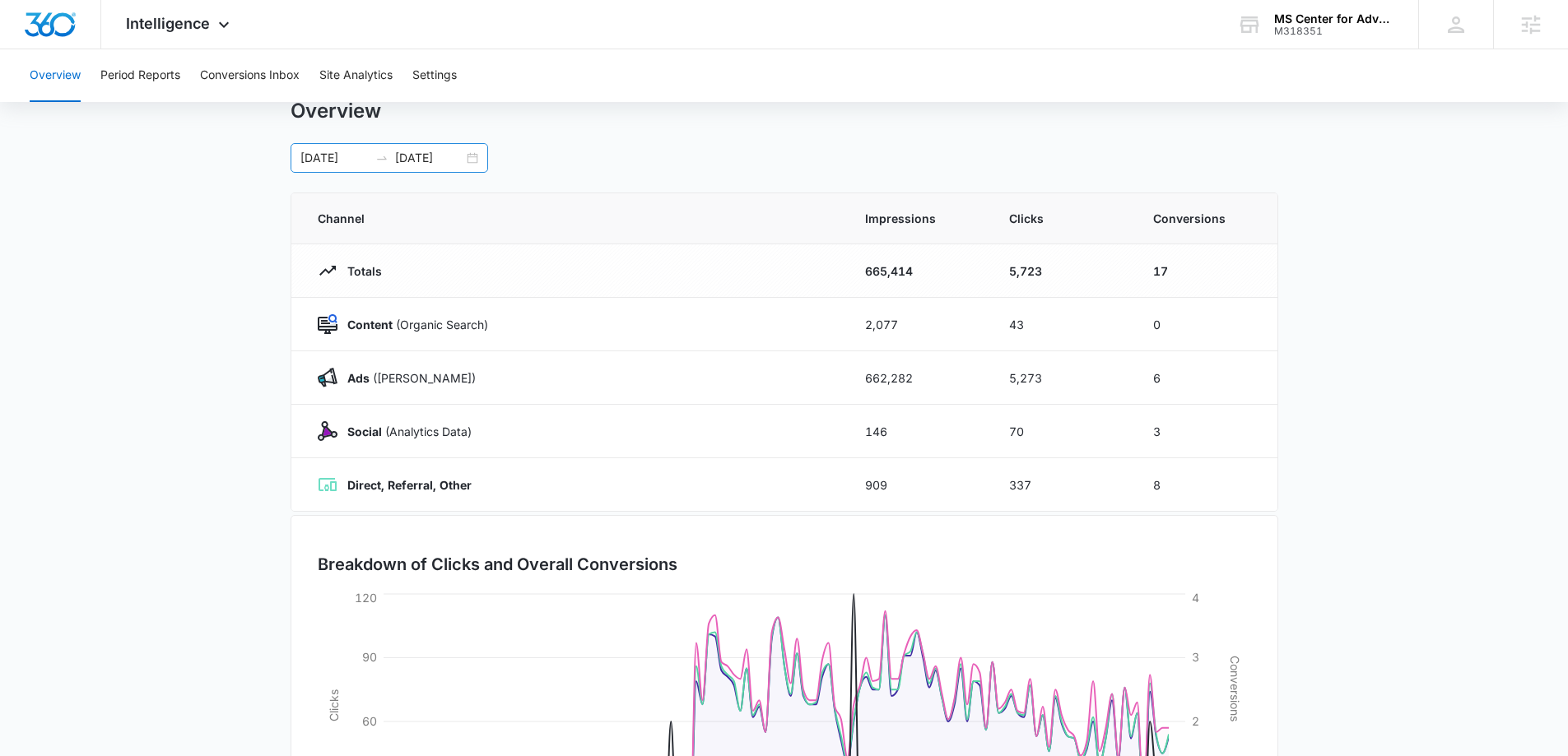
scroll to position [15, 0]
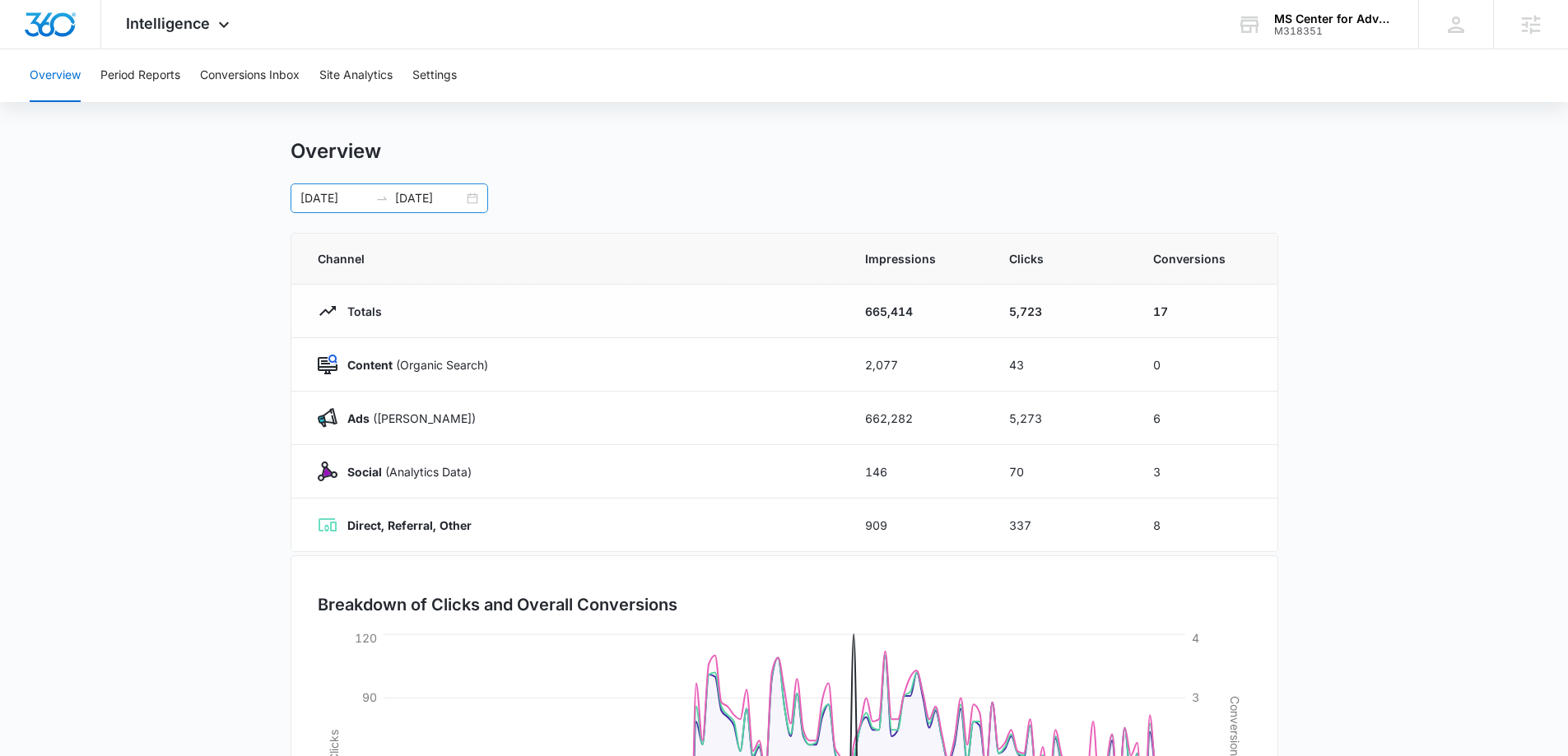
click at [302, 195] on input "[DATE]" at bounding box center [335, 198] width 68 height 18
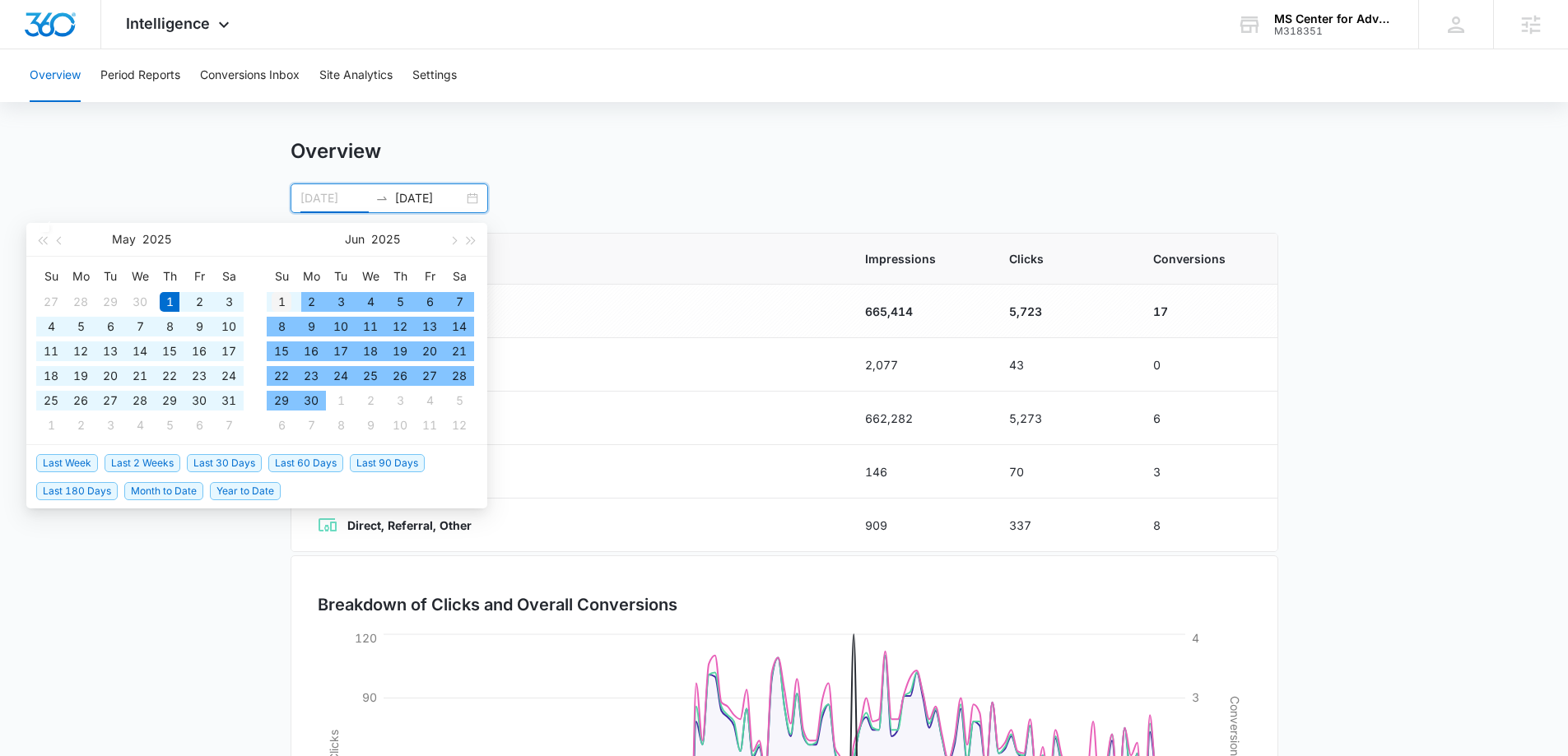
type input "[DATE]"
click at [279, 303] on div "1" at bounding box center [281, 302] width 20 height 20
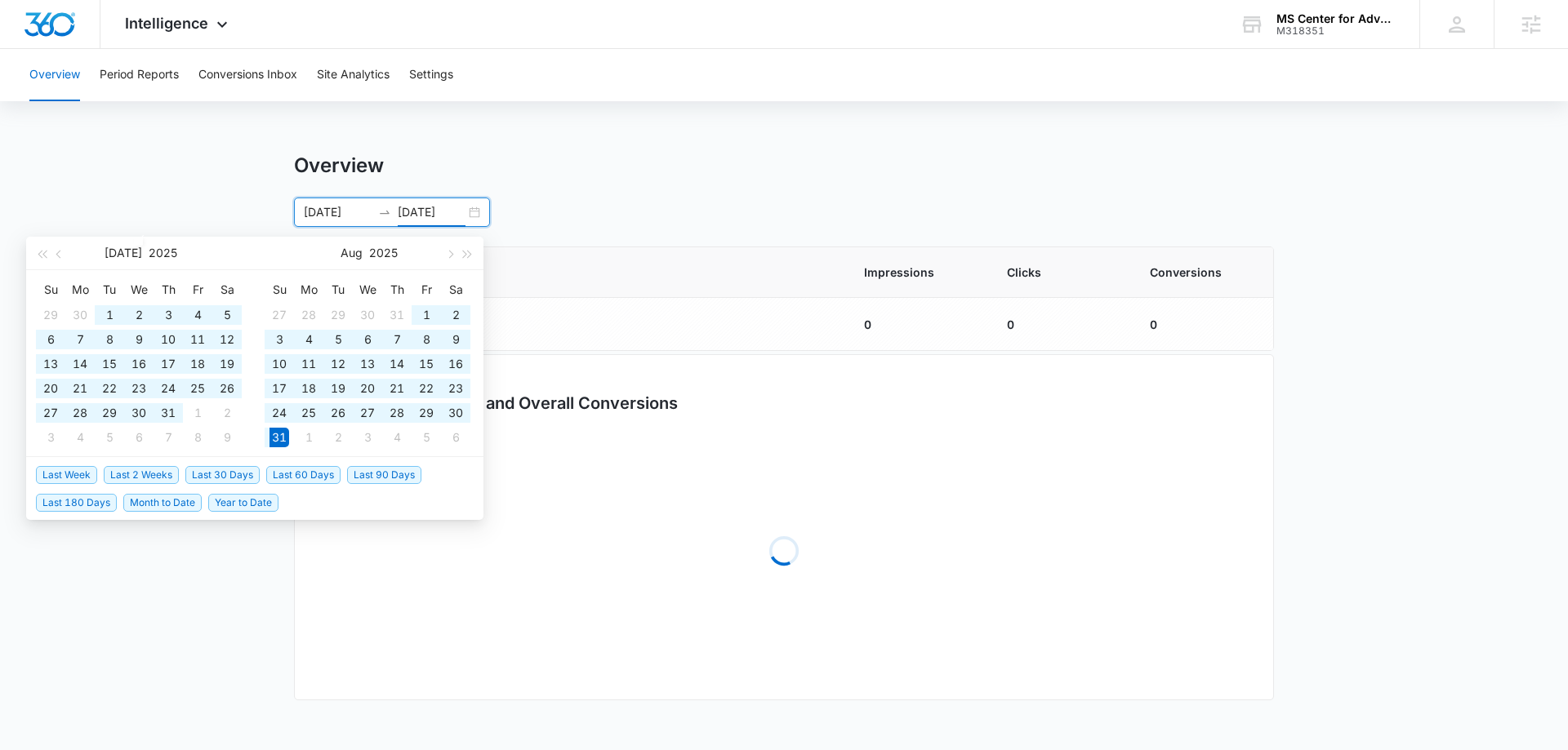
click at [229, 159] on main "Overview [DATE] [DATE] [DATE] Su Mo Tu We Th Fr Sa 29 30 1 2 3 4 5 6 7 8 9 10 1…" at bounding box center [784, 439] width 1568 height 570
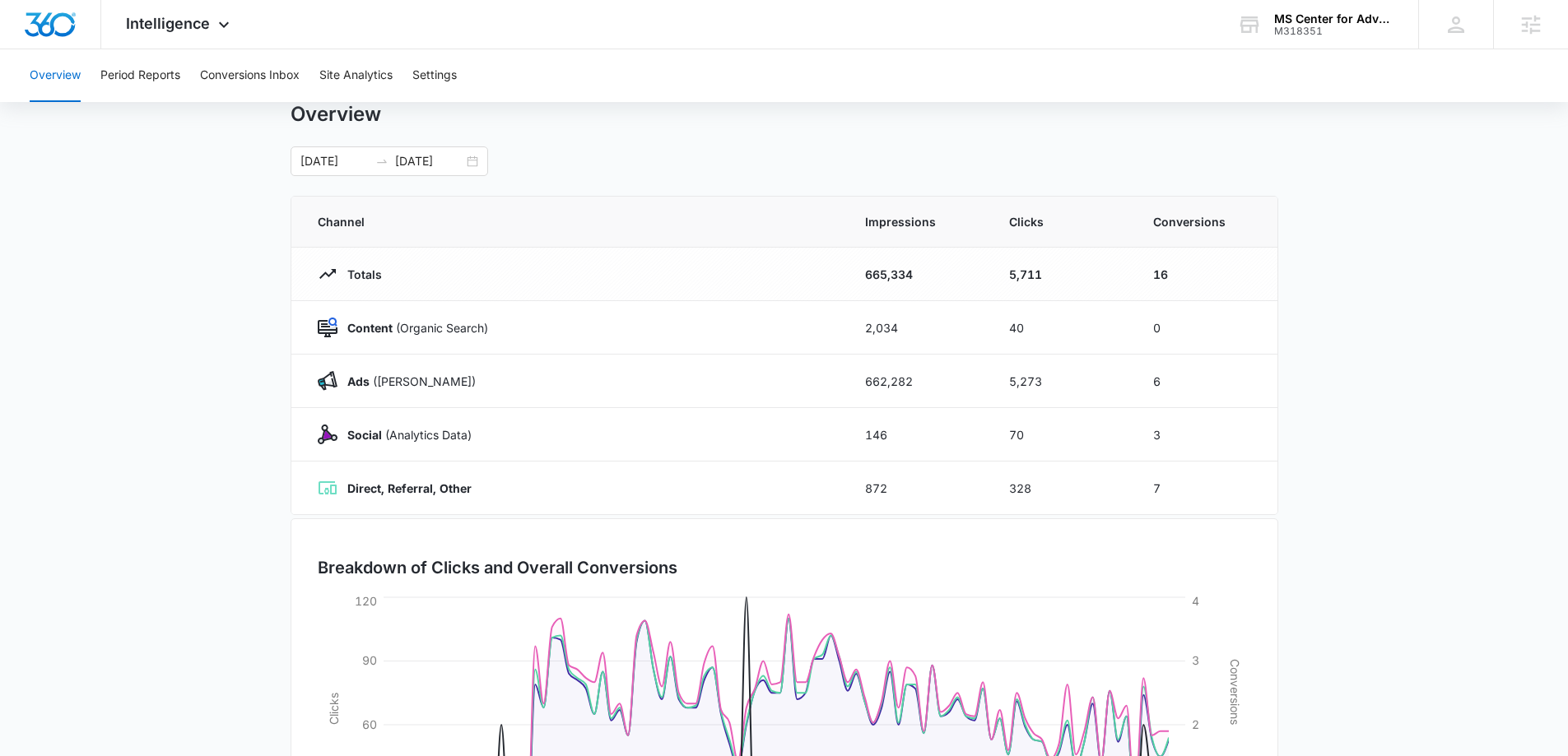
scroll to position [15, 0]
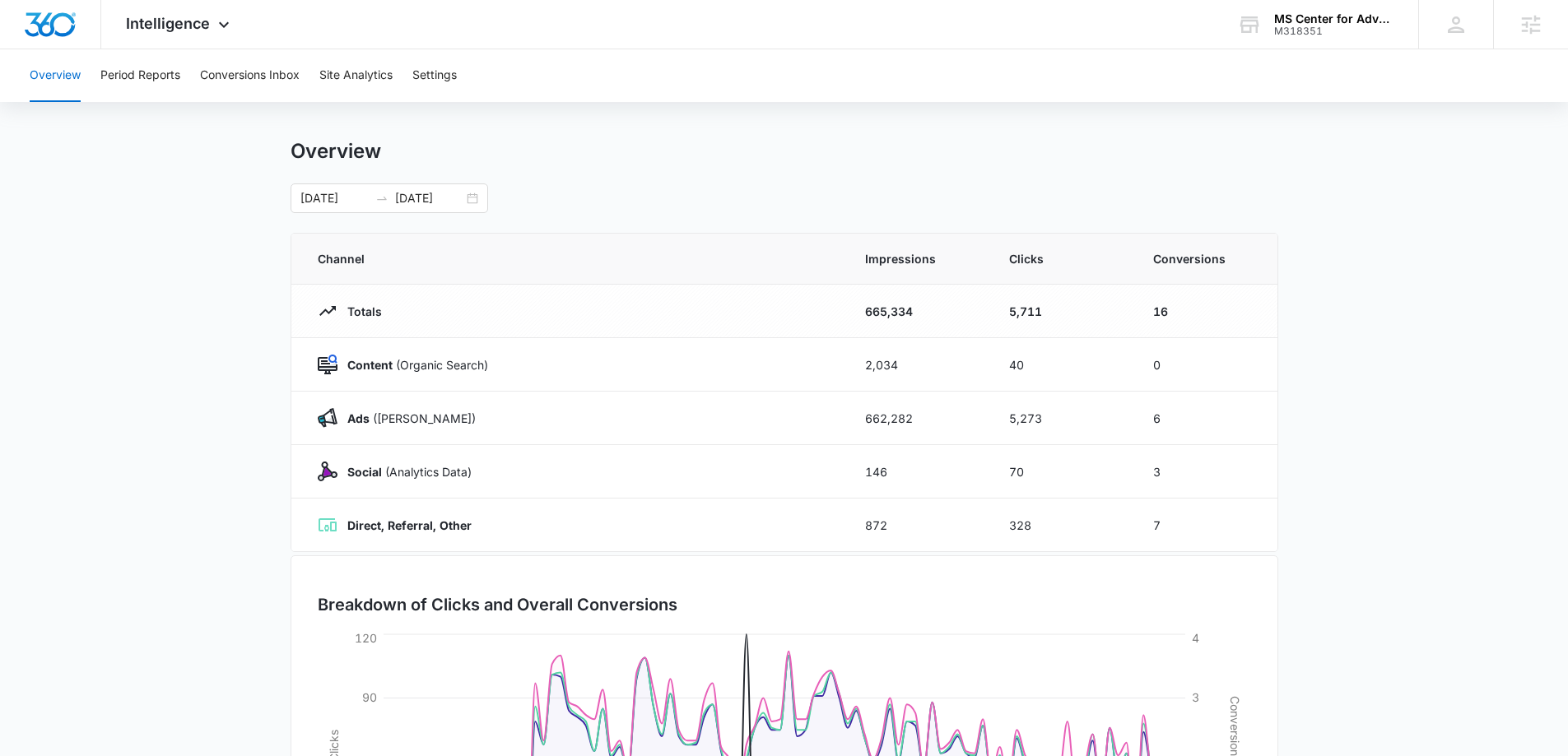
click at [227, 385] on main "Overview [DATE] [DATE] [DATE] Su Mo Tu We Th Fr Sa 29 30 1 2 3 4 5 6 7 8 9 10 1…" at bounding box center [784, 571] width 1568 height 864
